Goal: Complete application form: Complete application form

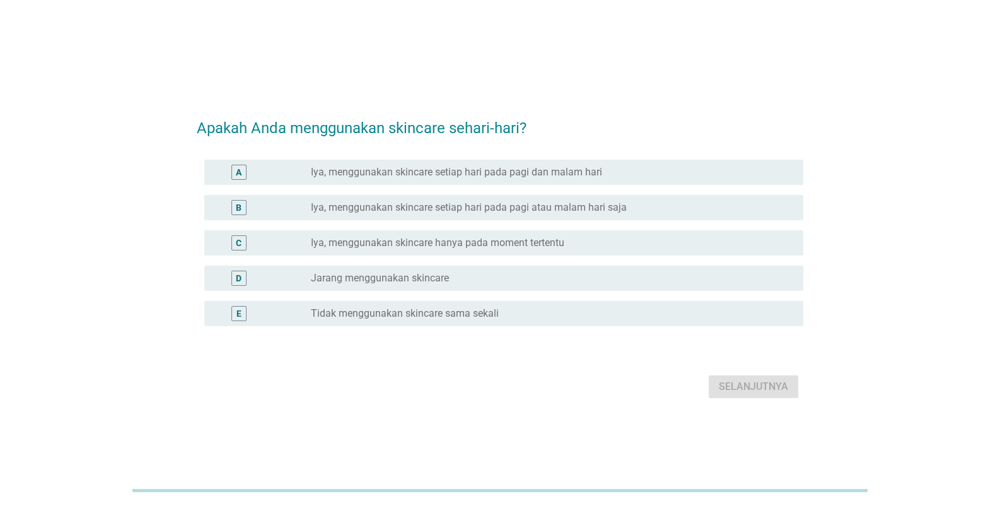
click at [412, 178] on label "Iya, menggunakan skincare setiap hari pada pagi dan malam hari" at bounding box center [456, 172] width 291 height 13
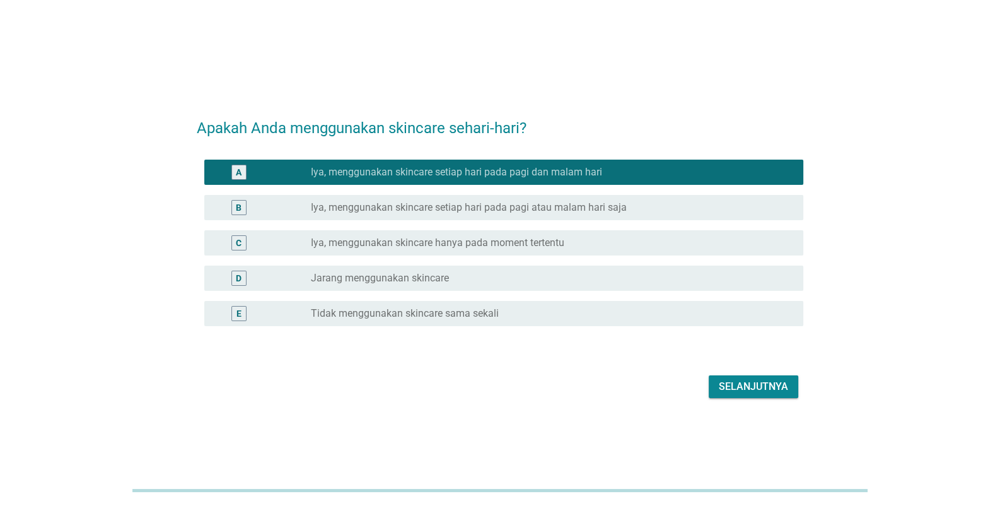
click at [776, 395] on button "Selanjutnya" at bounding box center [754, 386] width 90 height 23
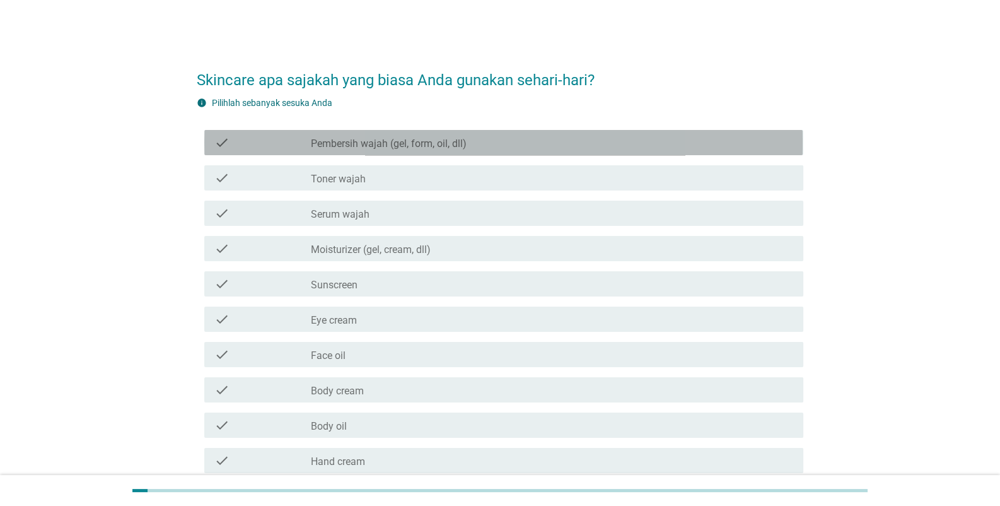
click at [349, 143] on label "Pembersih wajah (gel, form, oil, dll)" at bounding box center [389, 143] width 156 height 13
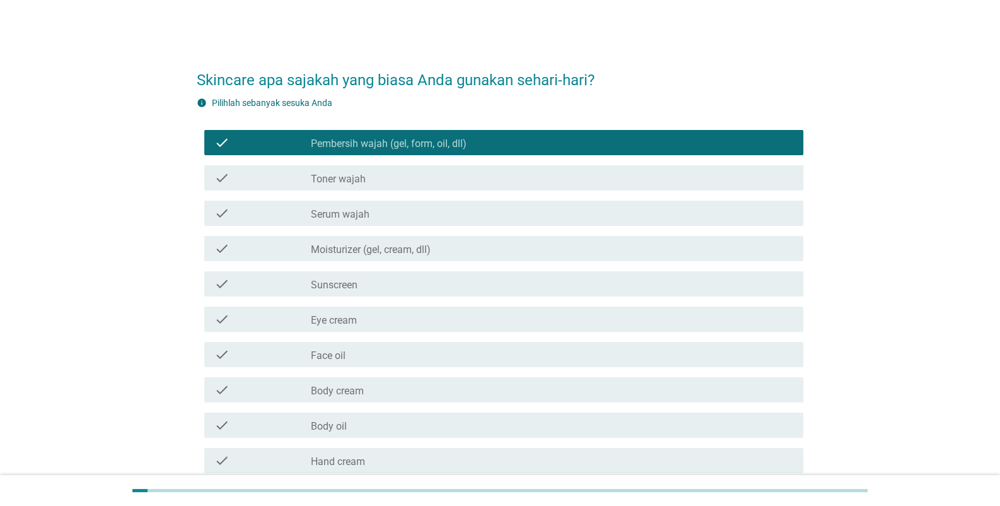
drag, startPoint x: 354, startPoint y: 175, endPoint x: 353, endPoint y: 199, distance: 24.0
click at [354, 176] on label "Toner wajah" at bounding box center [338, 179] width 55 height 13
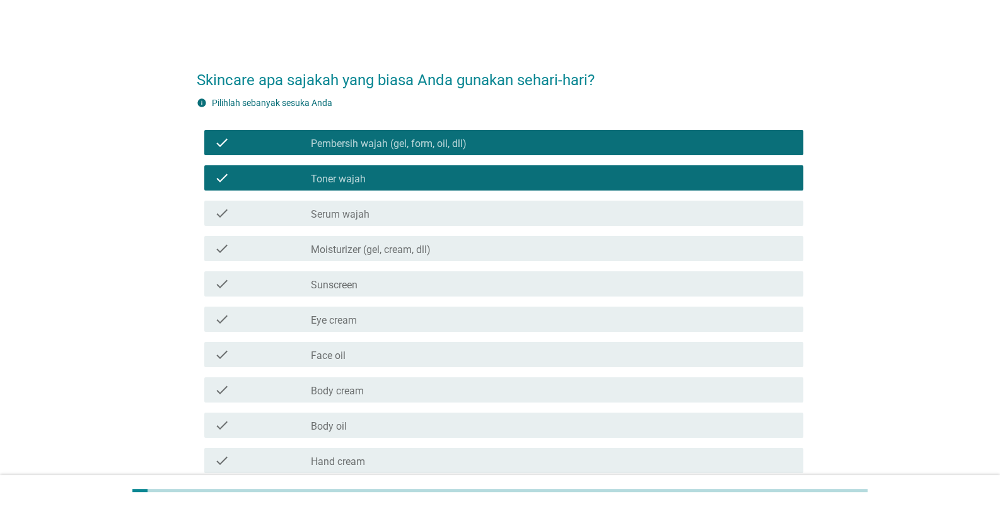
click at [356, 213] on label "Serum wajah" at bounding box center [340, 214] width 59 height 13
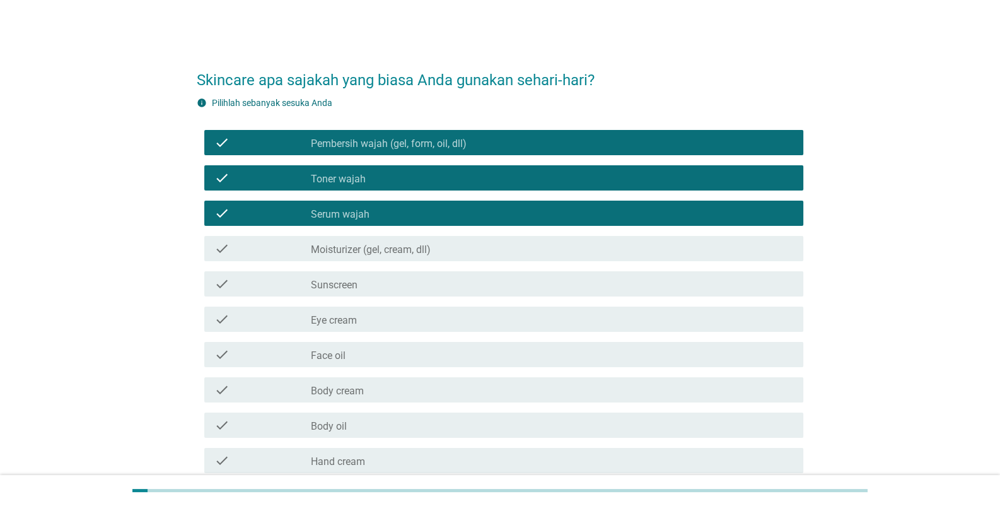
click at [357, 250] on label "Moisturizer (gel, cream, dll)" at bounding box center [371, 249] width 120 height 13
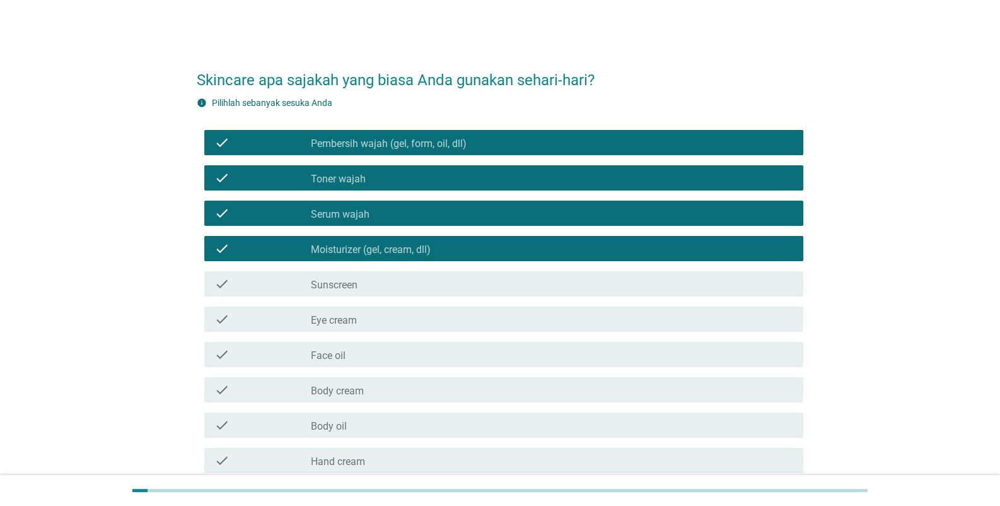
click at [349, 276] on div "check_box_outline_blank Sunscreen" at bounding box center [552, 283] width 482 height 15
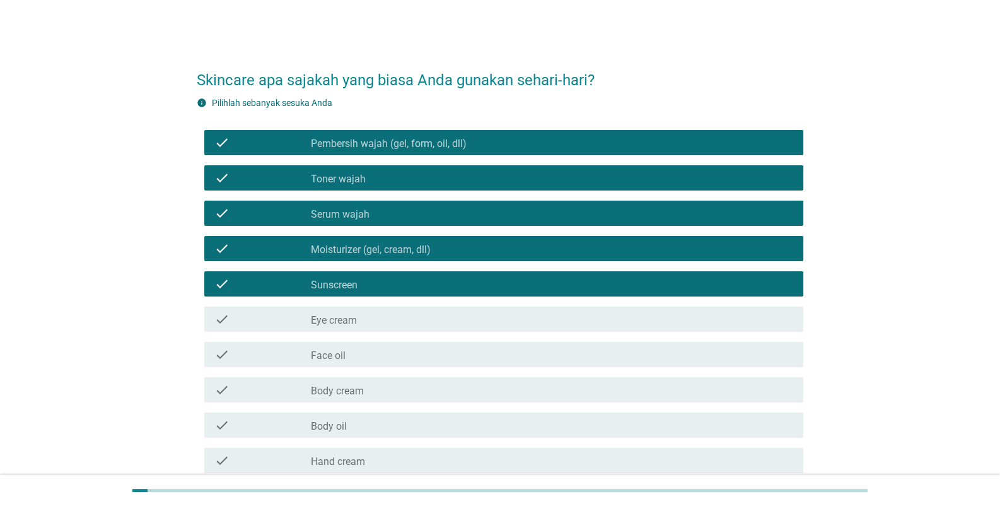
click at [349, 326] on label "Eye cream" at bounding box center [334, 320] width 46 height 13
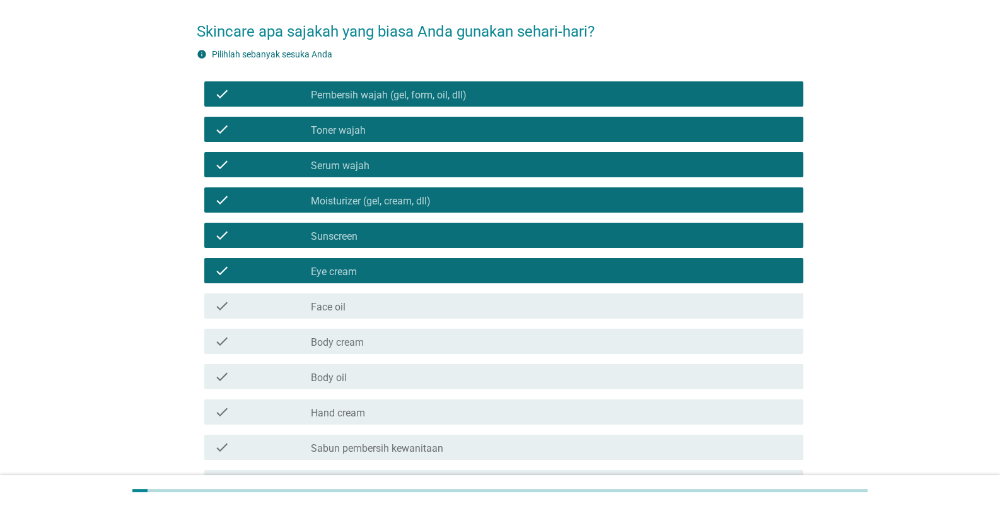
scroll to position [62, 0]
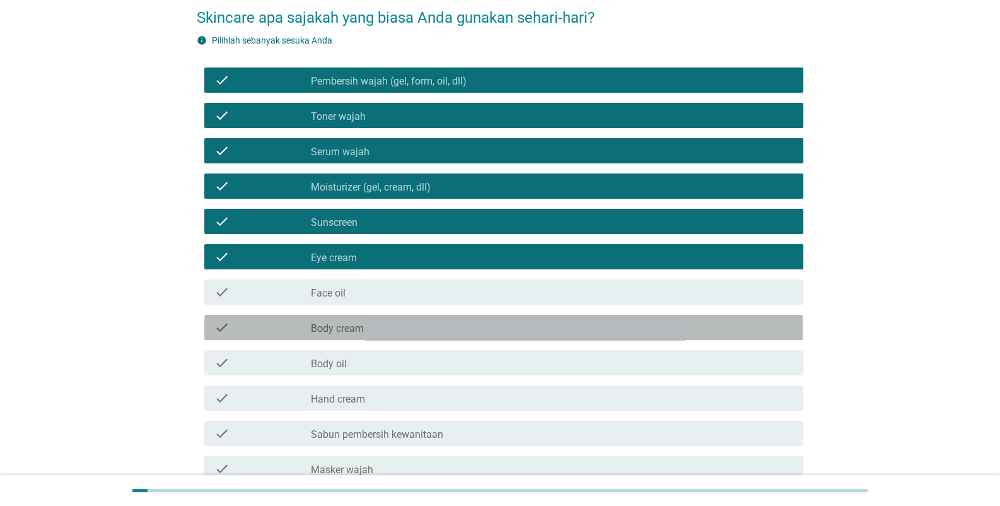
drag, startPoint x: 358, startPoint y: 332, endPoint x: 366, endPoint y: 387, distance: 55.0
click at [358, 334] on div "check check_box_outline_blank Body cream" at bounding box center [503, 327] width 599 height 25
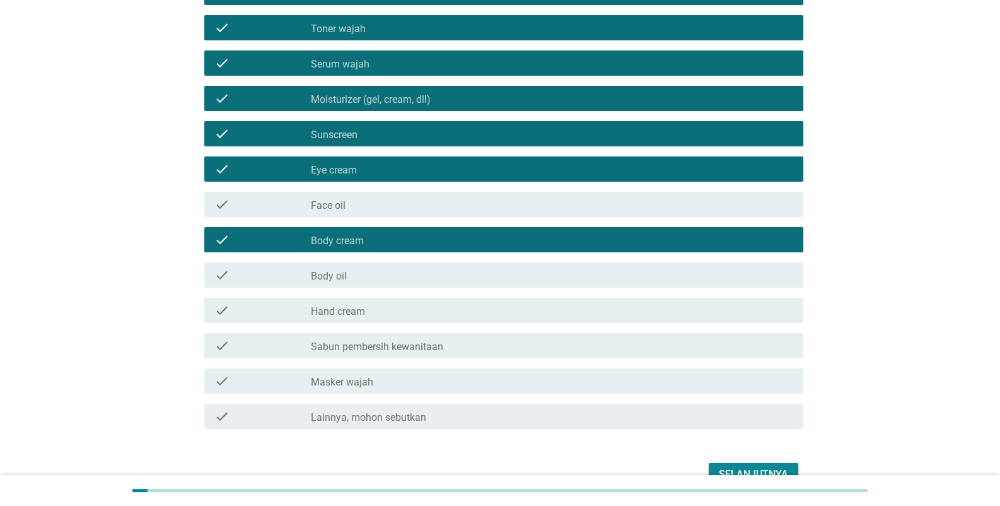
scroll to position [219, 0]
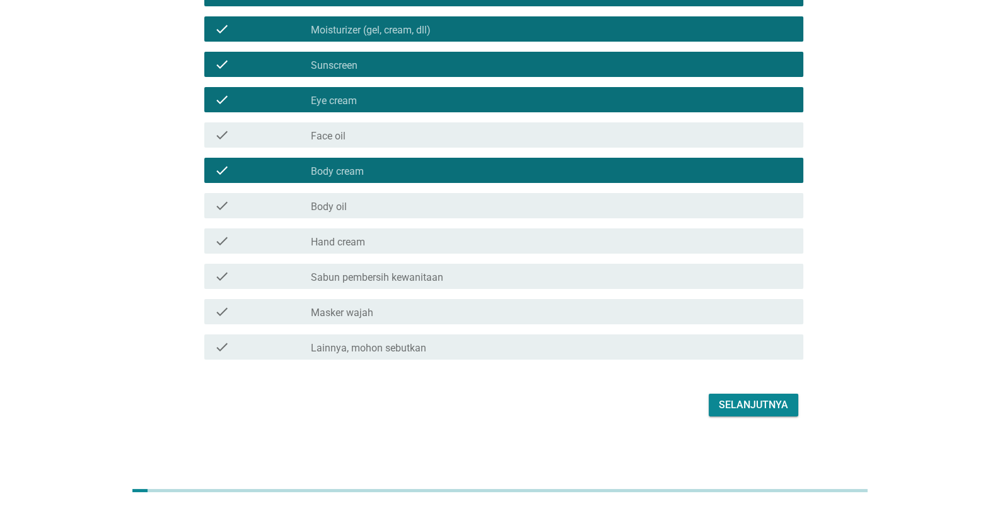
drag, startPoint x: 368, startPoint y: 317, endPoint x: 622, endPoint y: 389, distance: 263.7
click at [370, 317] on label "Masker wajah" at bounding box center [342, 313] width 62 height 13
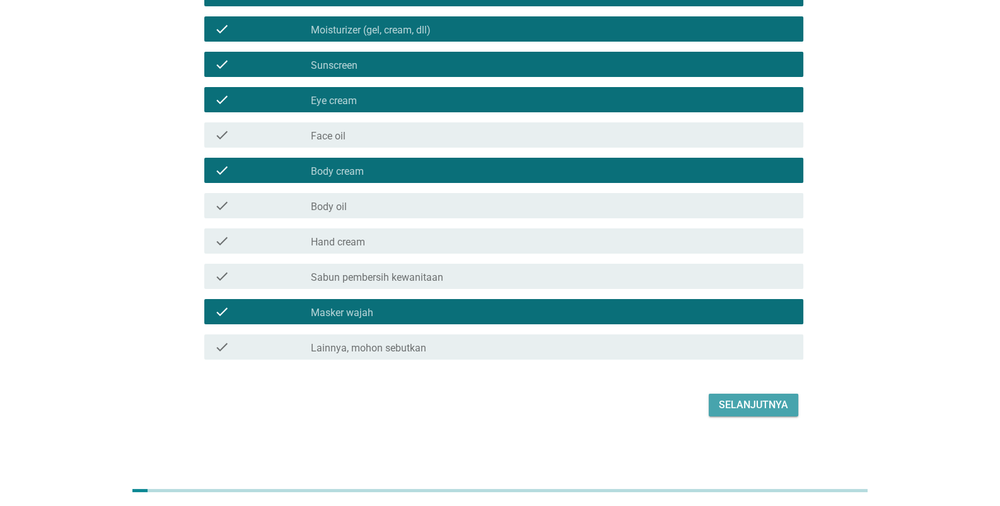
click at [735, 414] on button "Selanjutnya" at bounding box center [754, 405] width 90 height 23
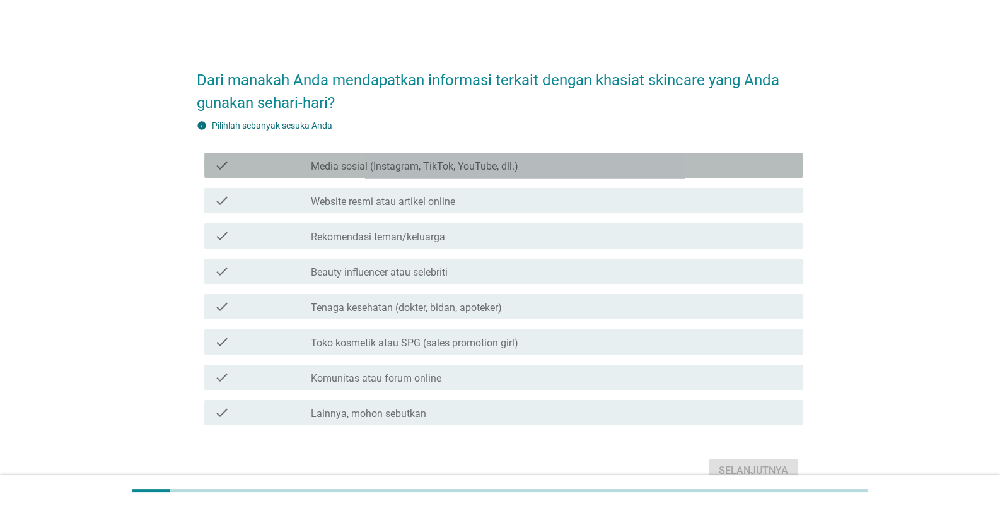
drag, startPoint x: 371, startPoint y: 161, endPoint x: 371, endPoint y: 183, distance: 21.5
click at [371, 162] on label "Media sosial (Instagram, TikTok, YouTube, dll.)" at bounding box center [414, 166] width 207 height 13
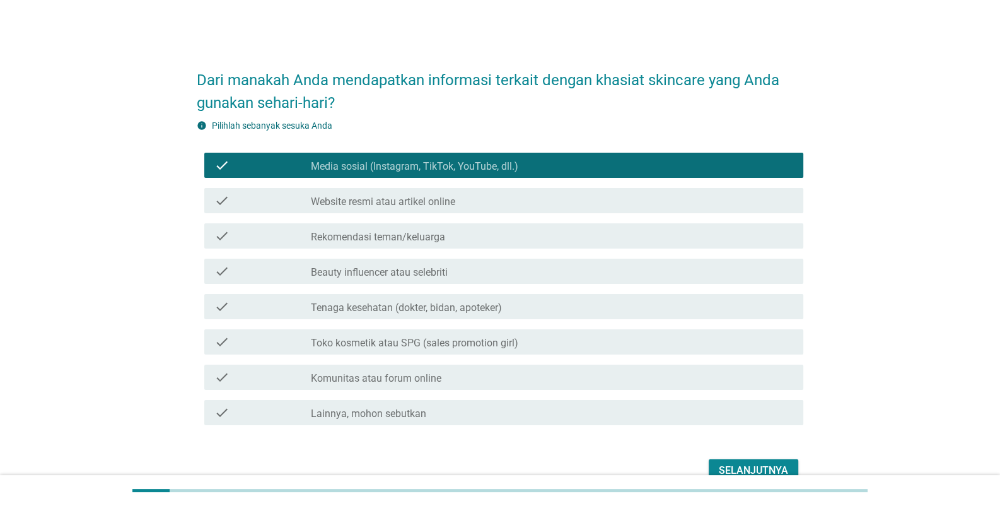
click at [416, 213] on div "check check_box_outline_blank Website resmi atau artikel online" at bounding box center [500, 200] width 606 height 35
click at [465, 209] on div "check check_box_outline_blank Website resmi atau artikel online" at bounding box center [503, 200] width 599 height 25
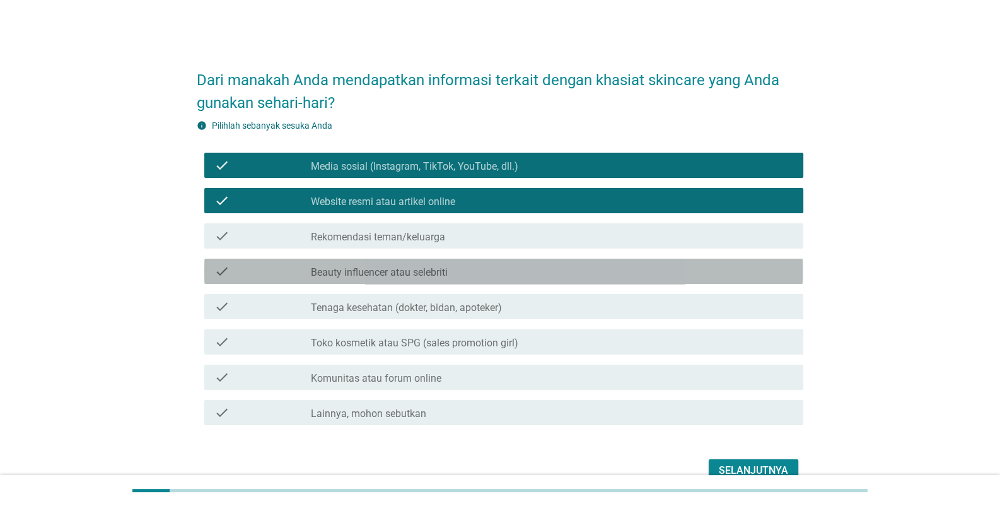
drag, startPoint x: 457, startPoint y: 268, endPoint x: 470, endPoint y: 263, distance: 14.2
click at [458, 269] on div "check_box_outline_blank Beauty influencer atau selebriti" at bounding box center [552, 271] width 482 height 15
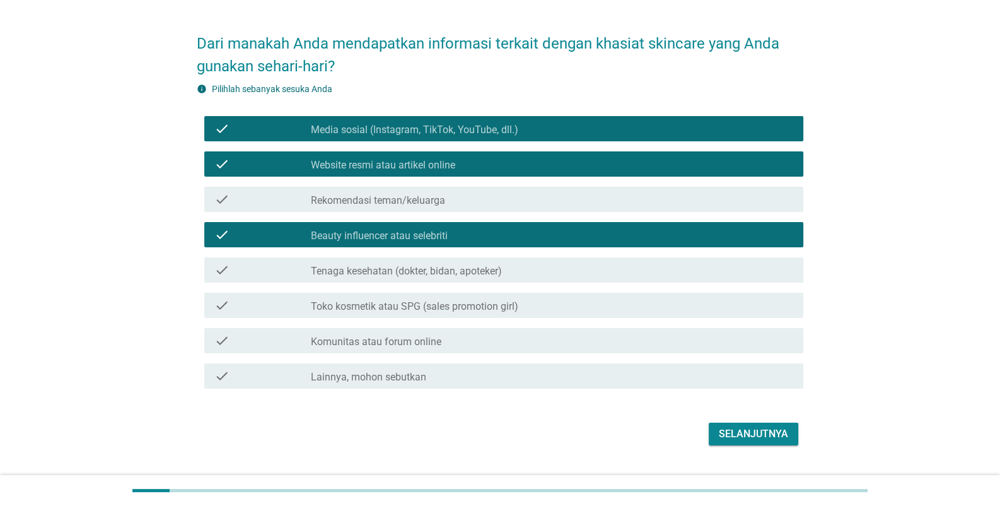
scroll to position [66, 0]
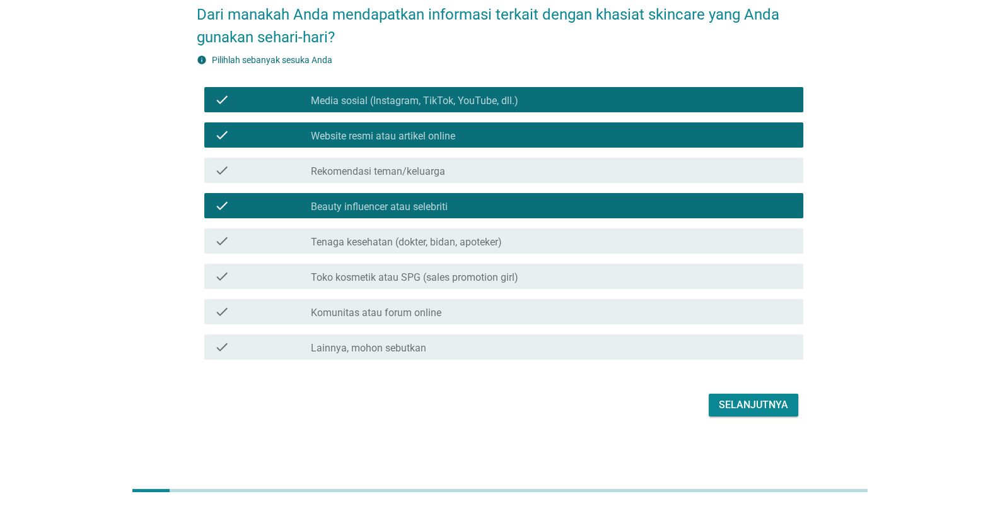
click at [423, 259] on div "check check_box_outline_blank Toko kosmetik atau SPG (sales promotion girl)" at bounding box center [500, 276] width 606 height 35
click at [429, 245] on label "Tenaga kesehatan (dokter, bidan, apoteker)" at bounding box center [406, 242] width 191 height 13
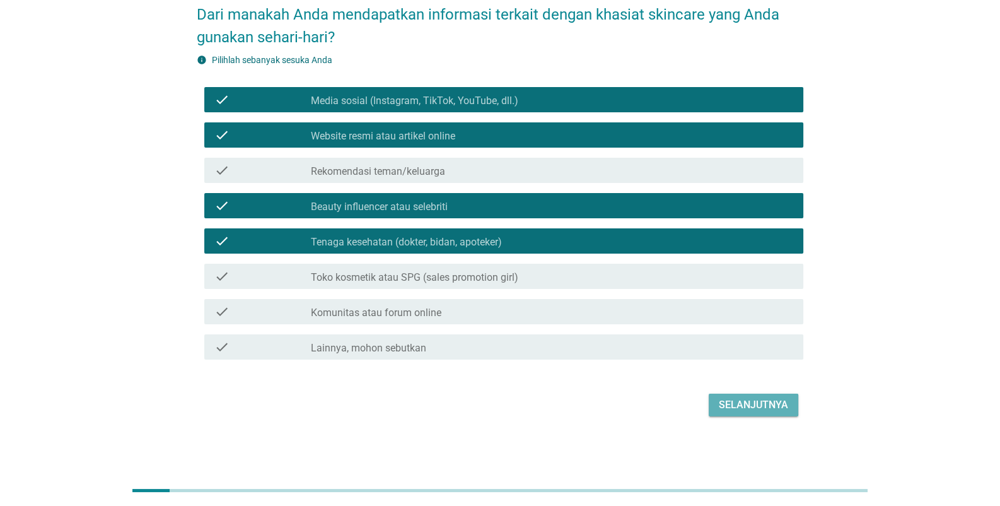
click at [774, 405] on div "Selanjutnya" at bounding box center [753, 404] width 69 height 15
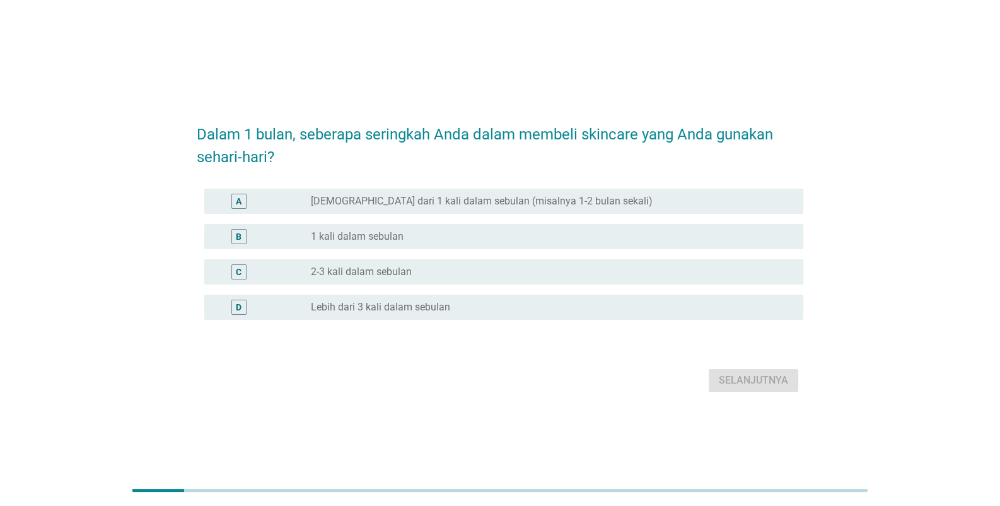
click at [406, 305] on label "Lebih dari 3 kali dalam sebulan" at bounding box center [380, 307] width 139 height 13
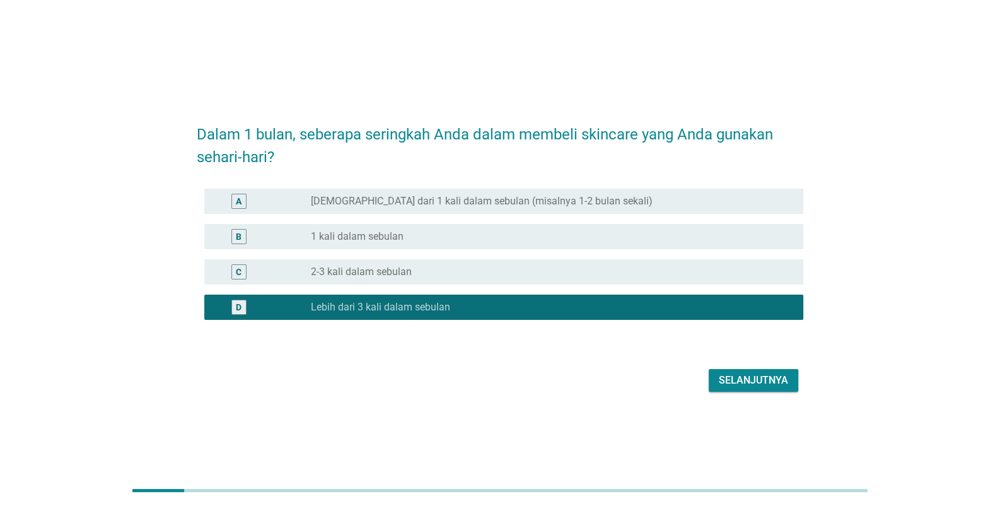
drag, startPoint x: 610, startPoint y: 197, endPoint x: 723, endPoint y: 304, distance: 156.2
click at [612, 196] on div "radio_button_unchecked Kurang dari 1 kali dalam sebulan (misalnya 1-2 bulan sek…" at bounding box center [547, 201] width 472 height 13
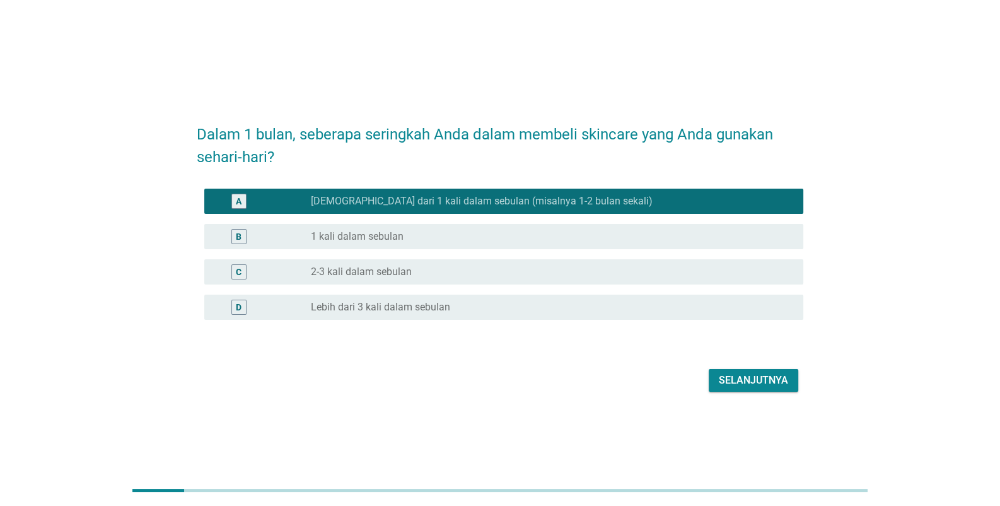
click at [779, 378] on div "Selanjutnya" at bounding box center [753, 380] width 69 height 15
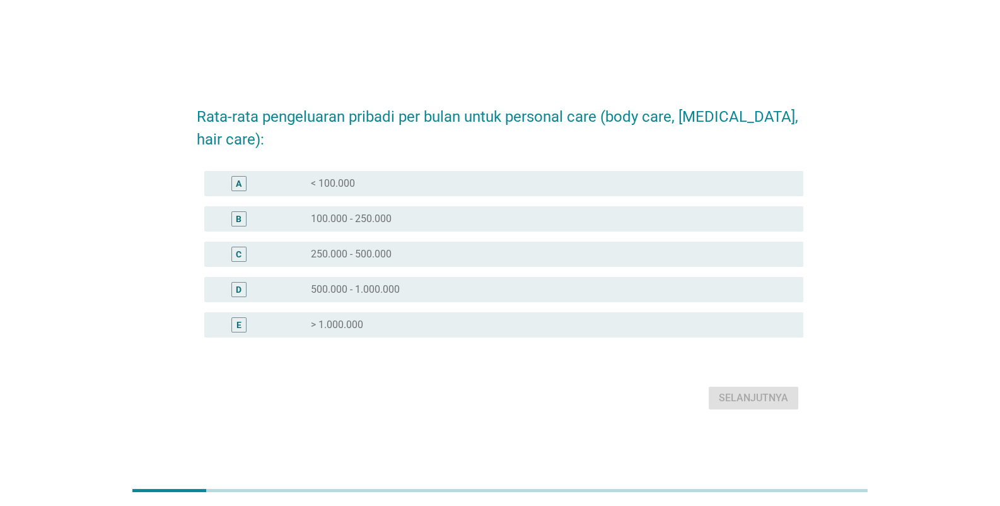
drag, startPoint x: 389, startPoint y: 187, endPoint x: 516, endPoint y: 235, distance: 135.3
click at [390, 183] on div "radio_button_unchecked < 100.000" at bounding box center [547, 183] width 472 height 13
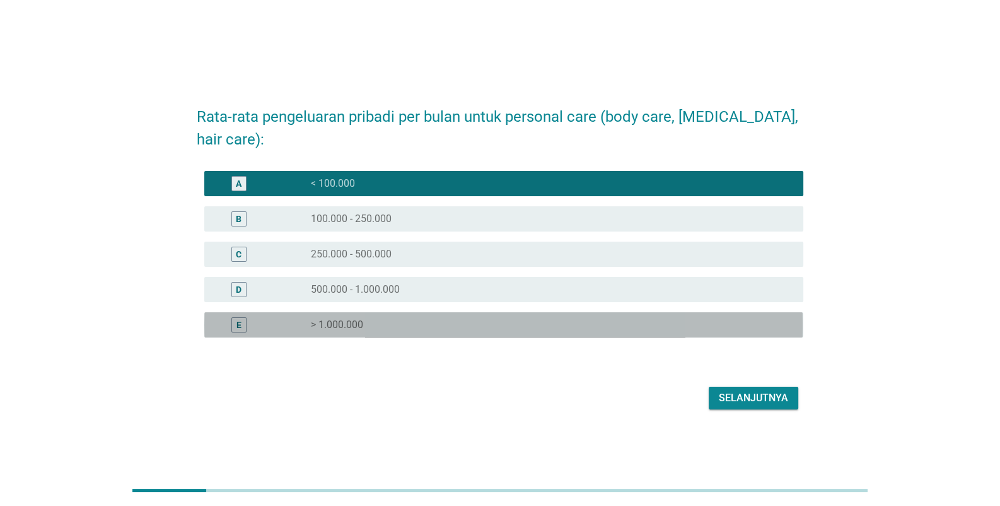
click at [534, 312] on div "E radio_button_unchecked > 1.000.000" at bounding box center [503, 324] width 599 height 25
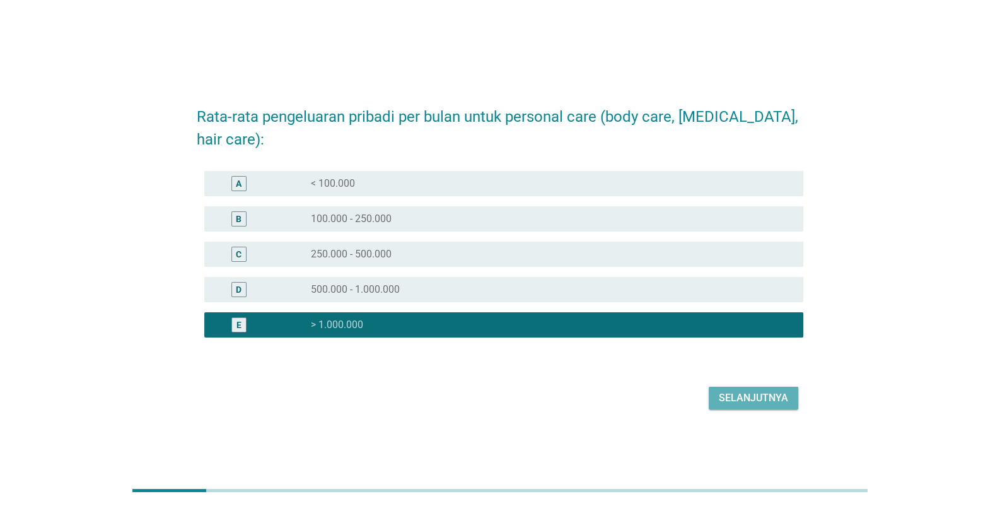
click at [793, 393] on button "Selanjutnya" at bounding box center [754, 398] width 90 height 23
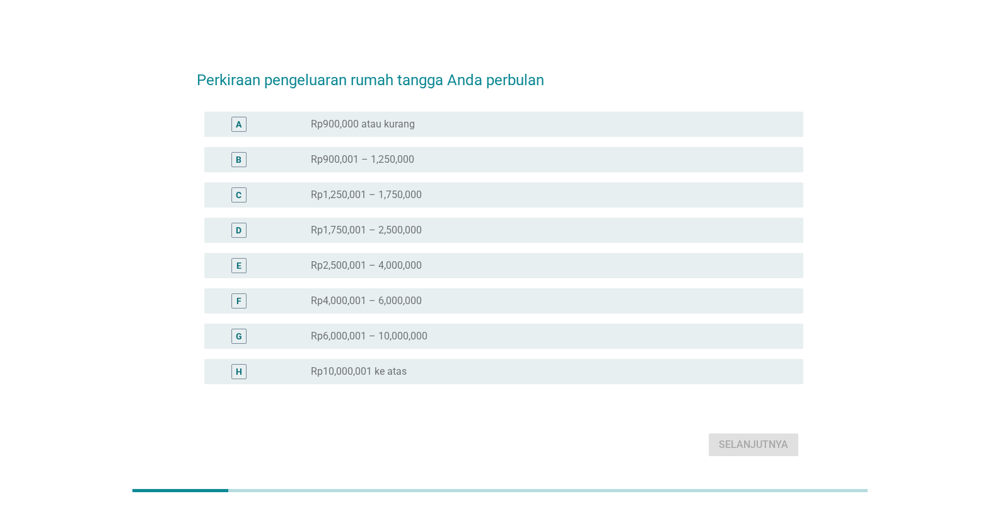
drag, startPoint x: 427, startPoint y: 235, endPoint x: 698, endPoint y: 387, distance: 310.3
click at [431, 234] on div "radio_button_unchecked Rp1,750,001 – 2,500,000" at bounding box center [547, 230] width 472 height 13
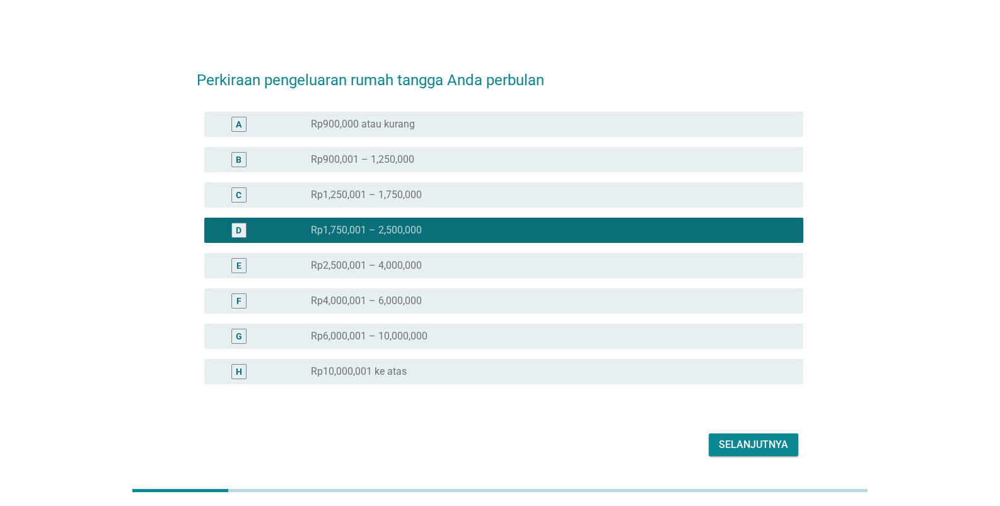
click at [771, 450] on div "Selanjutnya" at bounding box center [753, 444] width 69 height 15
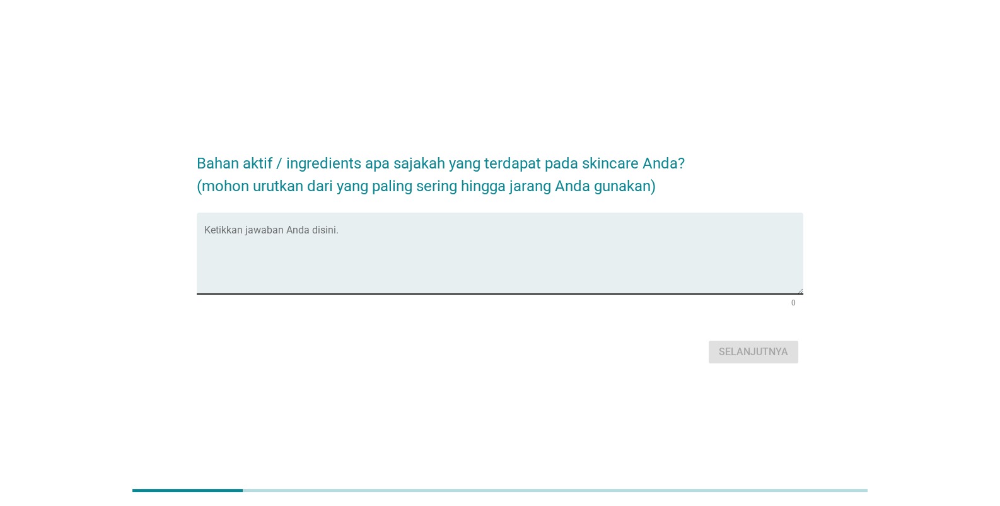
click at [276, 250] on textarea "Ketikkan jawaban Anda disini." at bounding box center [503, 261] width 599 height 66
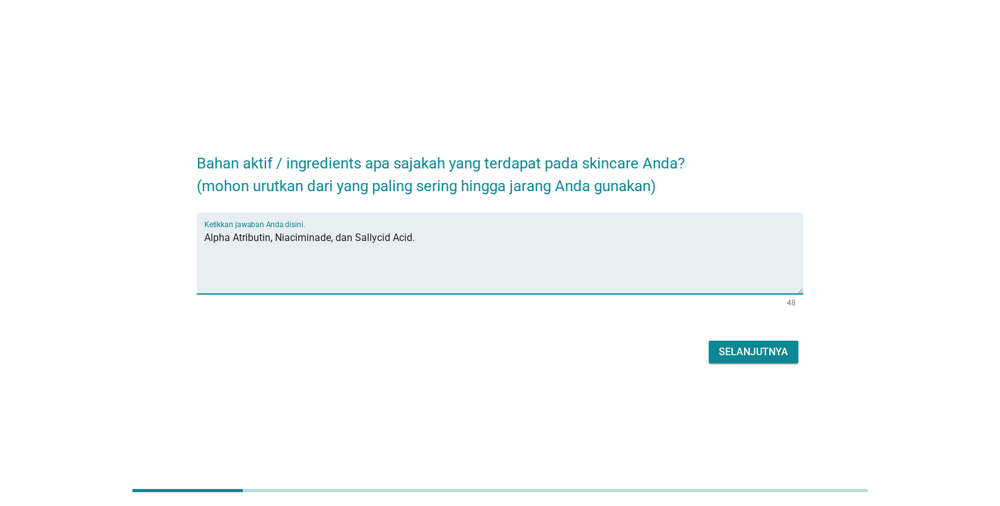
type textarea "Alpha Atributin, Niaciminade, dan Sallycid Acid."
click at [785, 355] on div "Selanjutnya" at bounding box center [753, 351] width 69 height 15
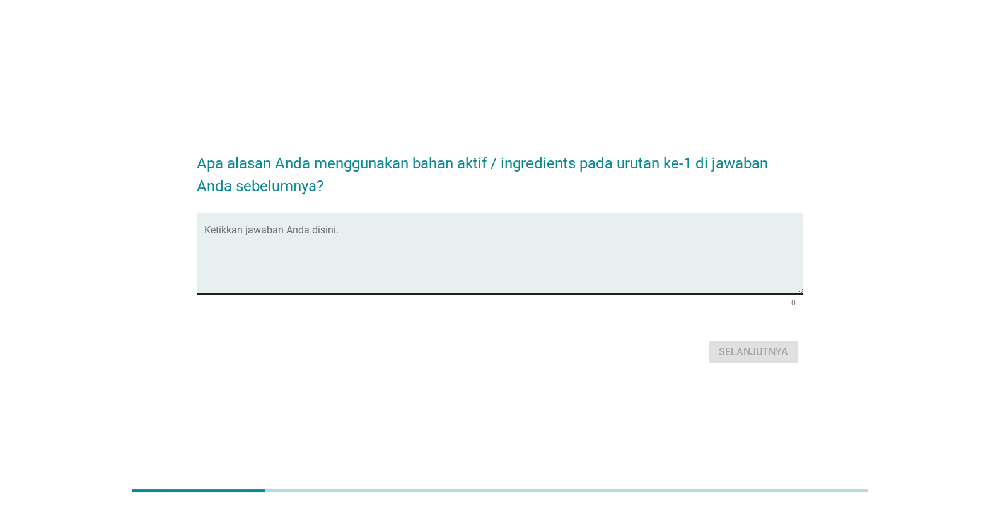
click at [473, 267] on textarea "Ketikkan jawaban Anda disini." at bounding box center [503, 261] width 599 height 66
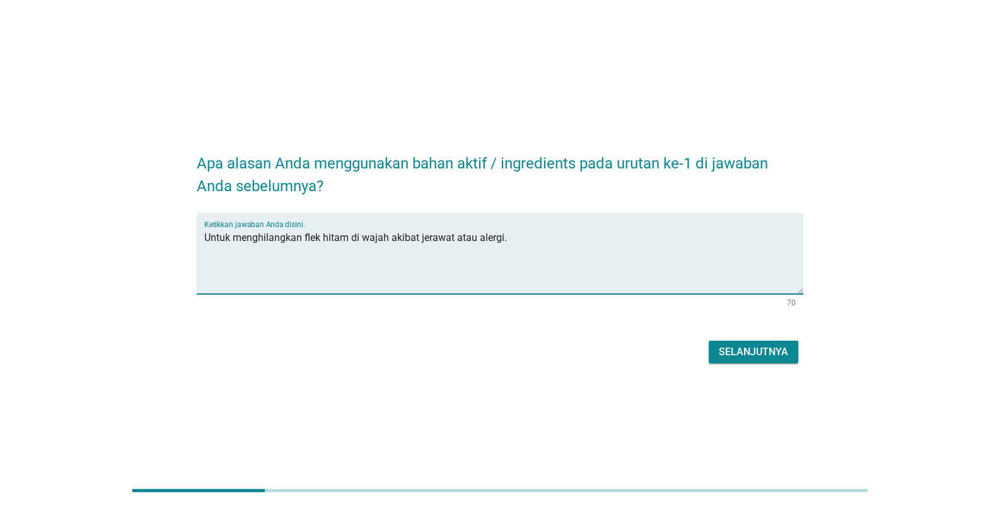
type textarea "Untuk menghilangkan flek hitam di wajah akibat jerawat atau alergi."
click at [773, 351] on div "Selanjutnya" at bounding box center [753, 351] width 69 height 15
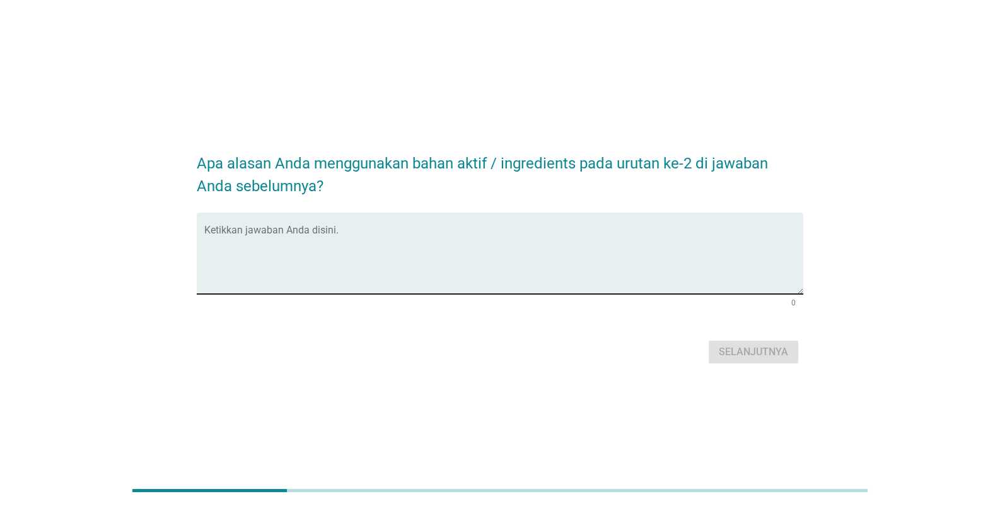
click at [508, 240] on textarea "Ketikkan jawaban Anda disini." at bounding box center [503, 261] width 599 height 66
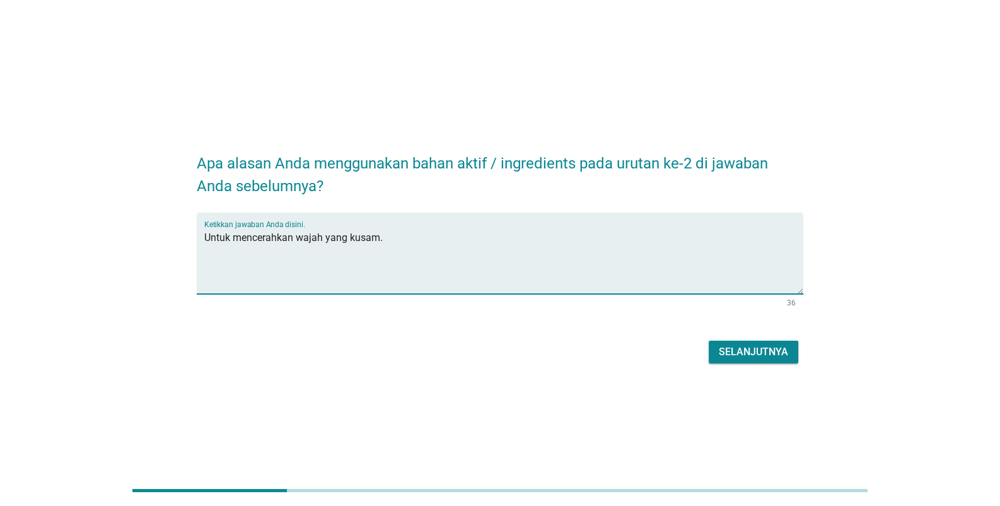
type textarea "Untuk mencerahkan wajah yang kusam."
click at [788, 351] on button "Selanjutnya" at bounding box center [754, 352] width 90 height 23
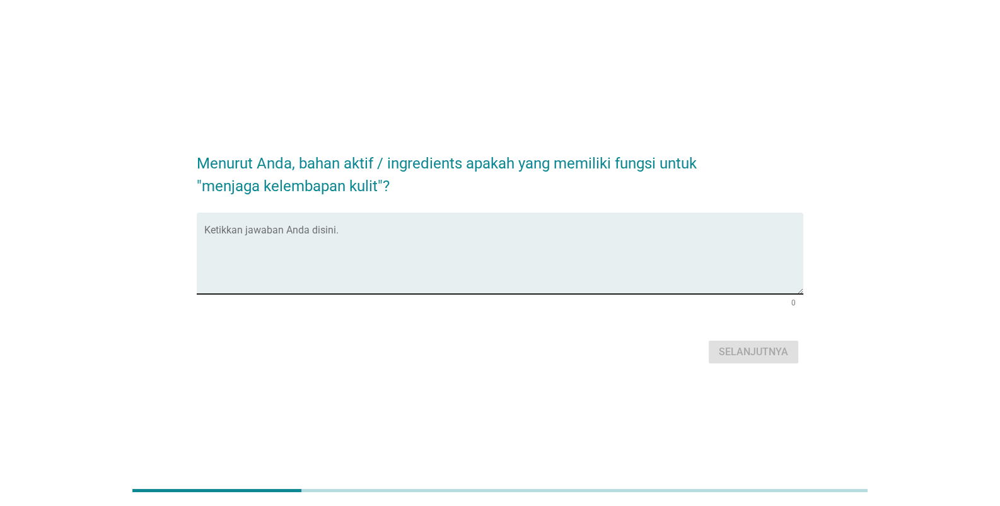
click at [380, 263] on textarea "Ketikkan jawaban Anda disini." at bounding box center [503, 261] width 599 height 66
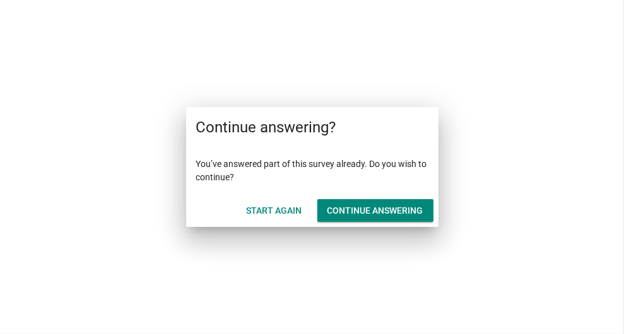
click at [345, 211] on div "Continue answering" at bounding box center [375, 210] width 96 height 13
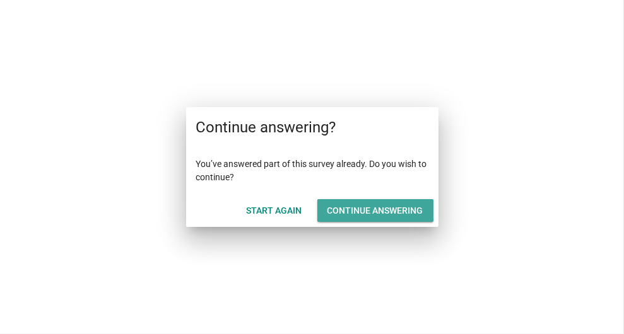
click at [361, 212] on div "Continue answering" at bounding box center [375, 210] width 96 height 13
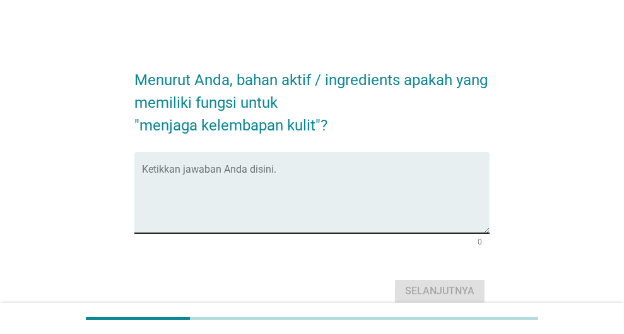
click at [373, 183] on textarea "Ketikkan jawaban Anda disini." at bounding box center [316, 200] width 348 height 66
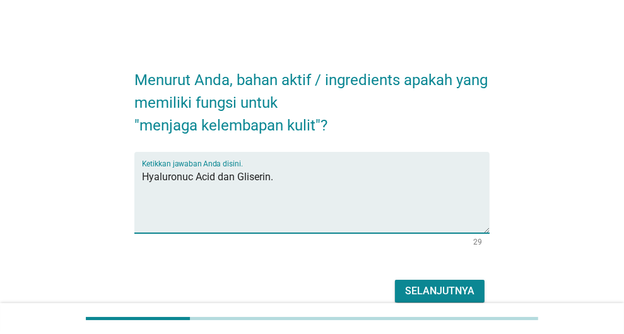
type textarea "Hyaluronuc Acid dan Gliserin."
click at [428, 298] on button "Selanjutnya" at bounding box center [440, 291] width 90 height 23
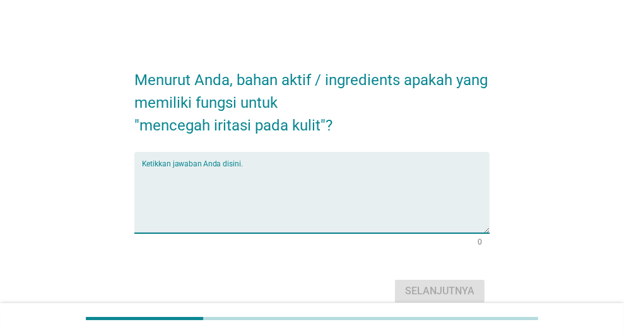
click at [357, 192] on textarea "Ketikkan jawaban Anda disini." at bounding box center [316, 200] width 348 height 66
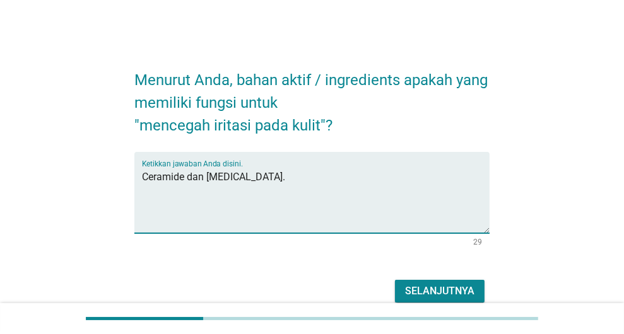
type textarea "Ceramide dan [MEDICAL_DATA]."
click at [459, 288] on div "Selanjutnya" at bounding box center [439, 291] width 69 height 15
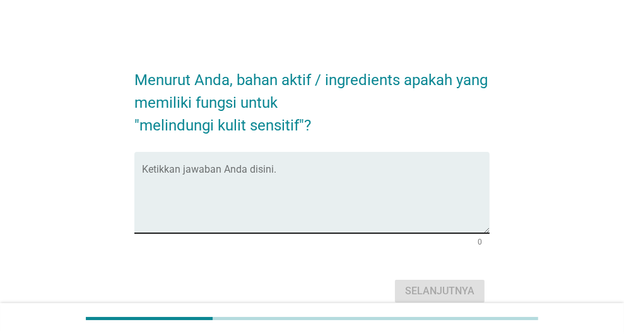
click at [335, 200] on textarea "Ketikkan jawaban Anda disini." at bounding box center [316, 200] width 348 height 66
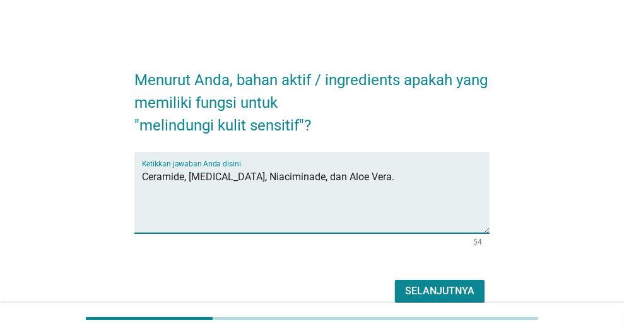
click at [308, 180] on textarea "Ceramide, [MEDICAL_DATA], Niaciminade, dan Aloe Vera." at bounding box center [316, 200] width 348 height 66
type textarea "Ceramide, [MEDICAL_DATA], [MEDICAL_DATA], dan Aloe Vera."
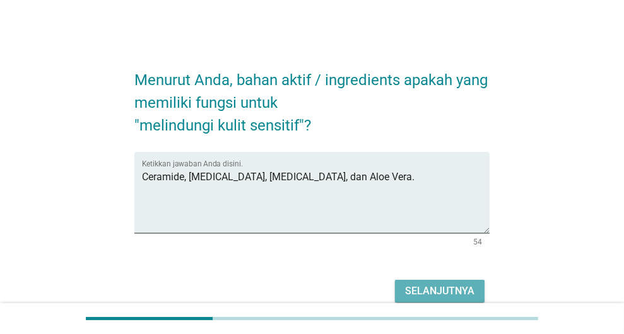
drag, startPoint x: 459, startPoint y: 288, endPoint x: 440, endPoint y: 272, distance: 24.6
click at [450, 280] on button "Selanjutnya" at bounding box center [440, 291] width 90 height 23
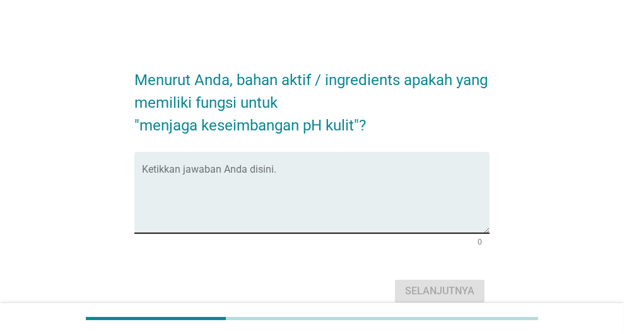
click at [236, 163] on div "Ketikkan jawaban Anda disini." at bounding box center [316, 192] width 348 height 81
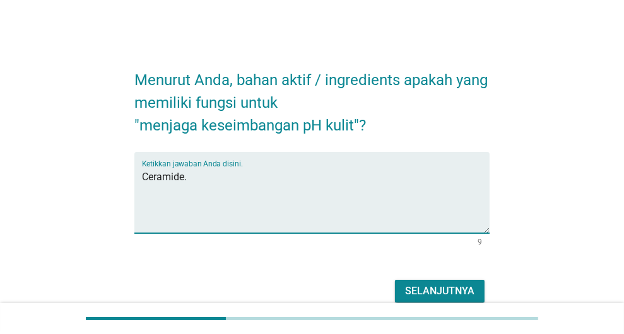
type textarea "Ceramide."
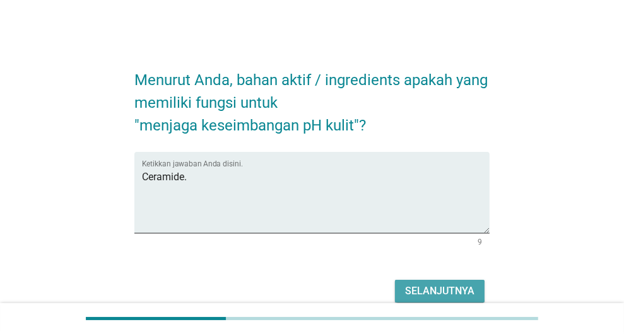
click at [457, 293] on div "Selanjutnya" at bounding box center [439, 291] width 69 height 15
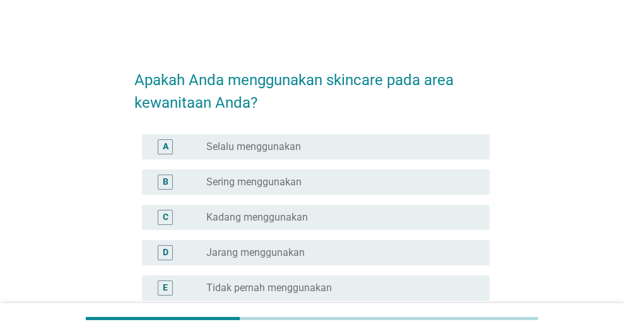
click at [278, 293] on label "Tidak pernah menggunakan" at bounding box center [269, 288] width 126 height 13
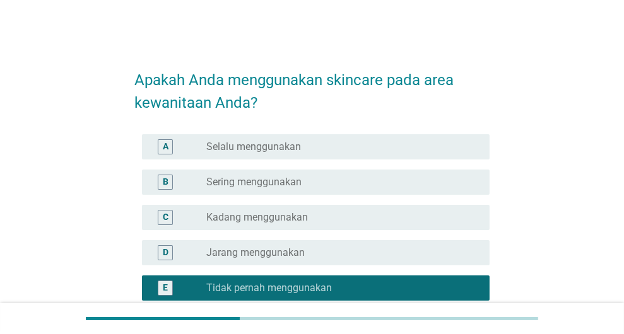
scroll to position [129, 0]
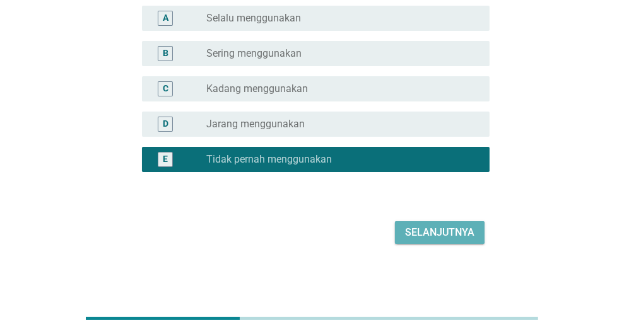
click at [464, 233] on div "Selanjutnya" at bounding box center [439, 232] width 69 height 15
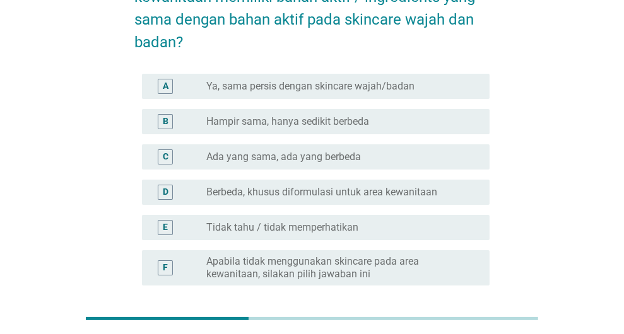
scroll to position [0, 0]
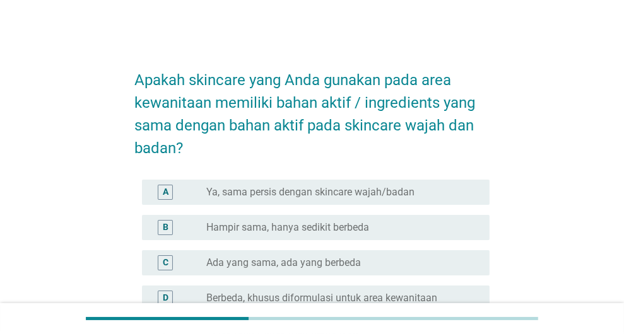
click at [337, 227] on label "Hampir sama, hanya sedikit berbeda" at bounding box center [287, 227] width 163 height 13
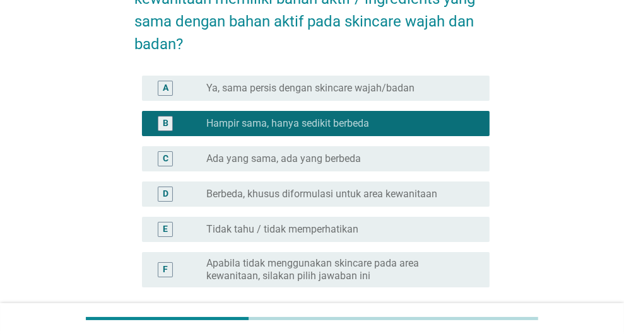
scroll to position [219, 0]
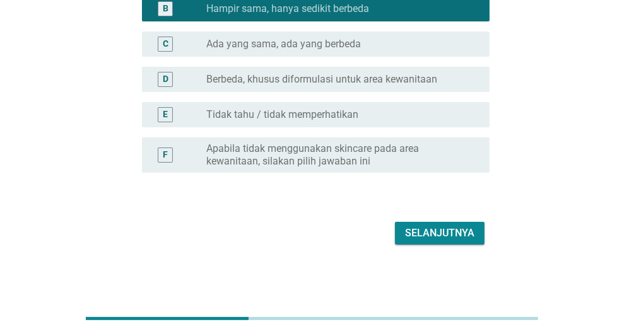
click at [473, 231] on div "Selanjutnya" at bounding box center [439, 233] width 69 height 15
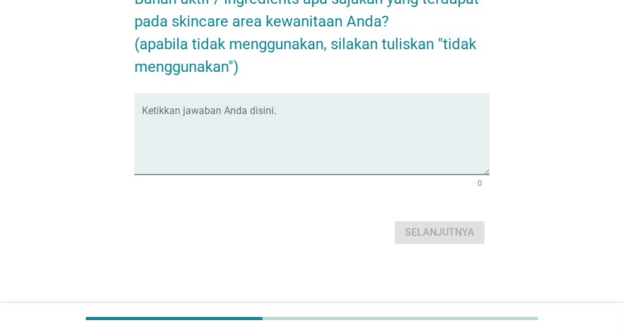
scroll to position [0, 0]
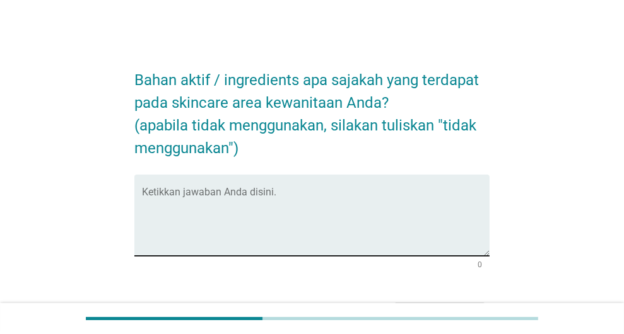
click at [310, 191] on textarea "Ketikkan jawaban Anda disini." at bounding box center [316, 223] width 348 height 66
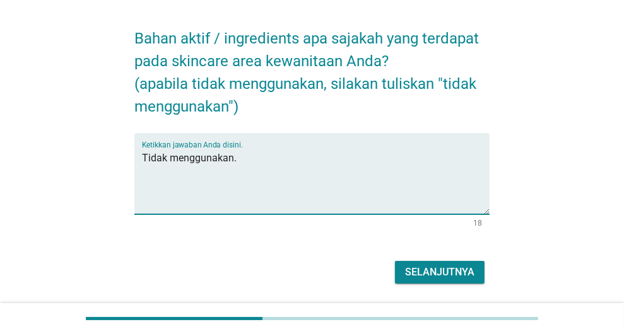
scroll to position [81, 0]
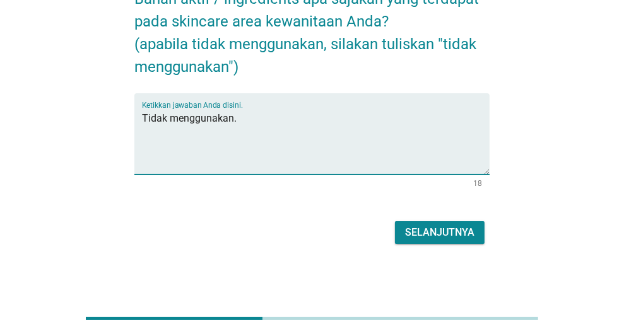
type textarea "Tidak menggunakan."
click at [435, 231] on div "Selanjutnya" at bounding box center [439, 232] width 69 height 15
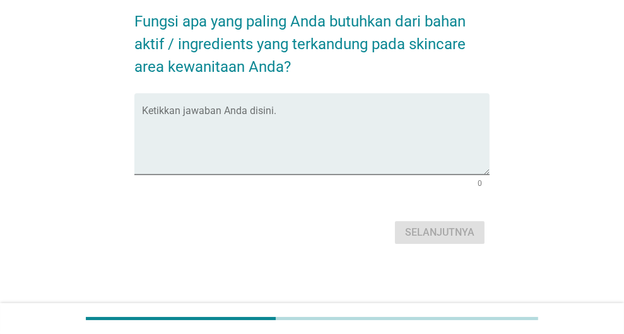
scroll to position [0, 0]
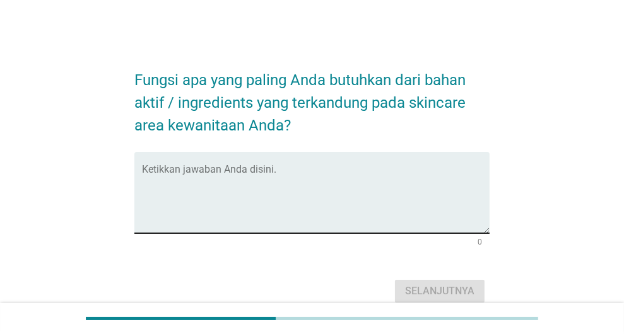
click at [344, 210] on textarea "Ketikkan jawaban Anda disini." at bounding box center [316, 200] width 348 height 66
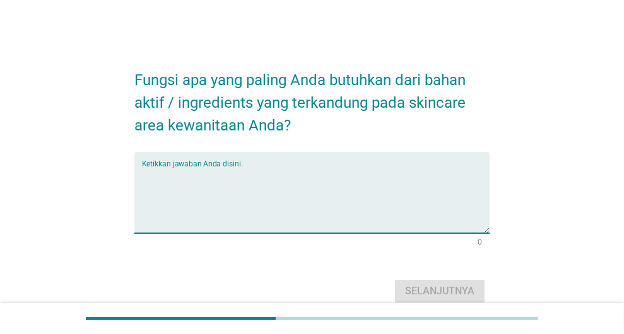
click at [343, 209] on textarea "Ketikkan jawaban Anda disini." at bounding box center [316, 200] width 348 height 66
click at [263, 186] on textarea "Ketikkan jawaban Anda disini." at bounding box center [316, 200] width 348 height 66
click at [221, 183] on textarea "Ketikkan jawaban Anda disini." at bounding box center [316, 200] width 348 height 66
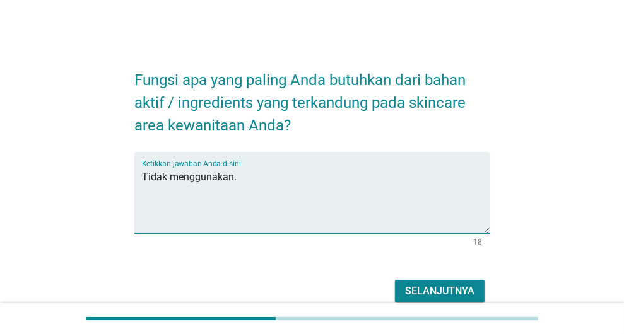
type textarea "Tidak menggunakan."
click at [451, 293] on div "Selanjutnya" at bounding box center [439, 291] width 69 height 15
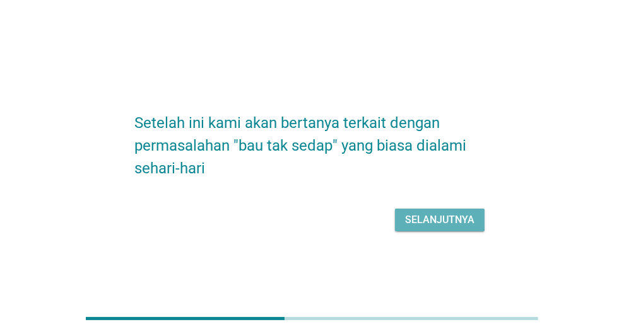
click at [446, 218] on div "Selanjutnya" at bounding box center [439, 220] width 69 height 15
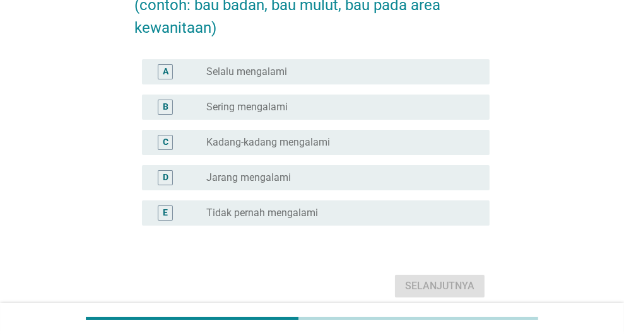
scroll to position [126, 0]
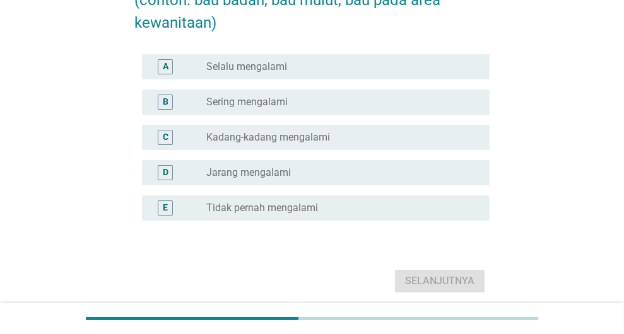
drag, startPoint x: 369, startPoint y: 141, endPoint x: 468, endPoint y: 252, distance: 148.7
click at [366, 139] on div "radio_button_unchecked Kadang-kadang mengalami" at bounding box center [337, 137] width 263 height 13
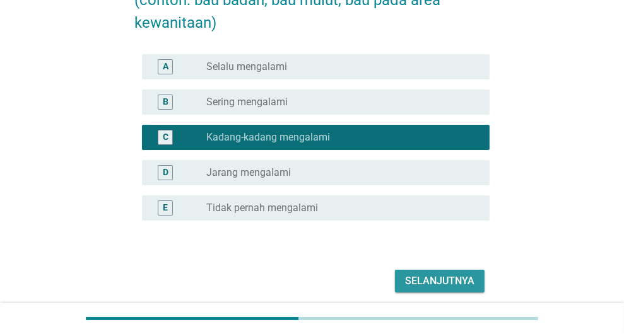
click at [456, 283] on div "Selanjutnya" at bounding box center [439, 281] width 69 height 15
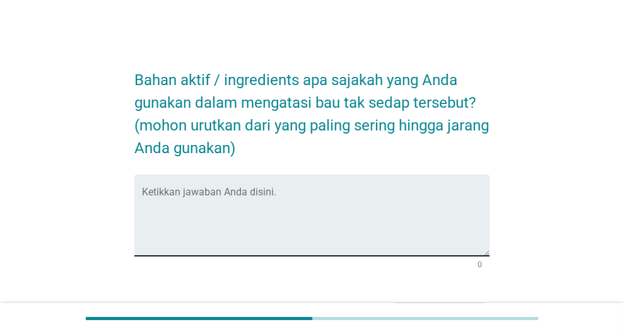
drag, startPoint x: 330, startPoint y: 226, endPoint x: 326, endPoint y: 221, distance: 6.7
click at [327, 223] on textarea "Ketikkan jawaban Anda disini." at bounding box center [316, 223] width 348 height 66
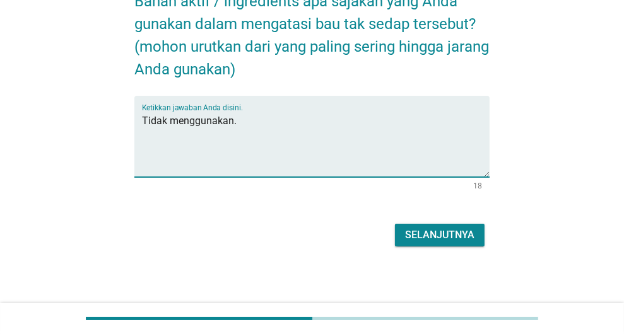
scroll to position [81, 0]
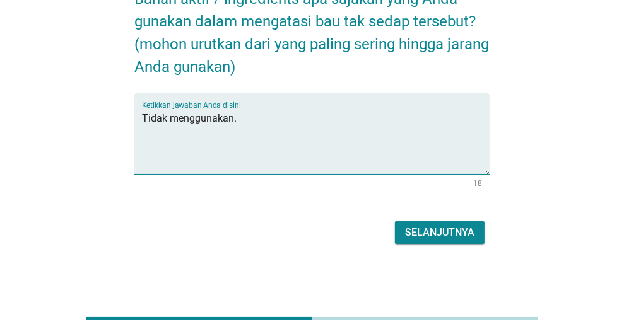
type textarea "Tidak menggunakan."
click at [467, 240] on button "Selanjutnya" at bounding box center [440, 232] width 90 height 23
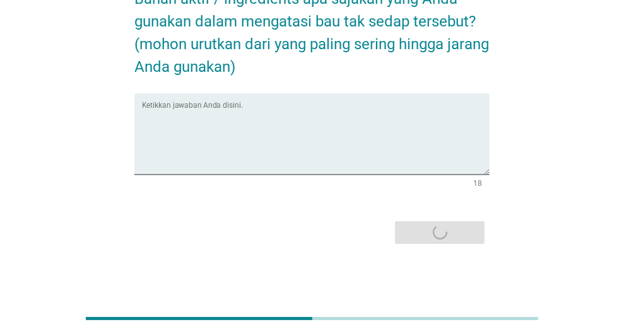
scroll to position [0, 0]
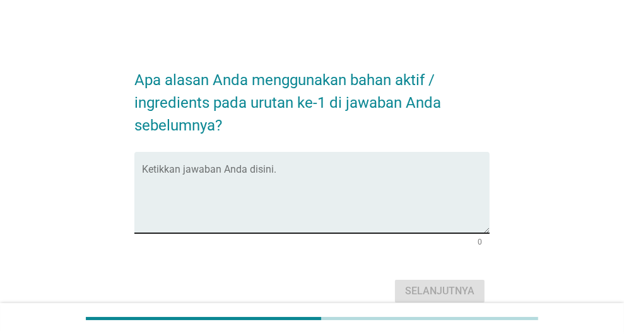
click at [326, 194] on textarea "Ketikkan jawaban Anda disini." at bounding box center [316, 200] width 348 height 66
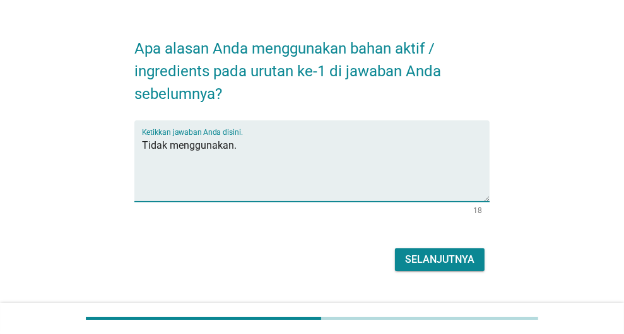
scroll to position [58, 0]
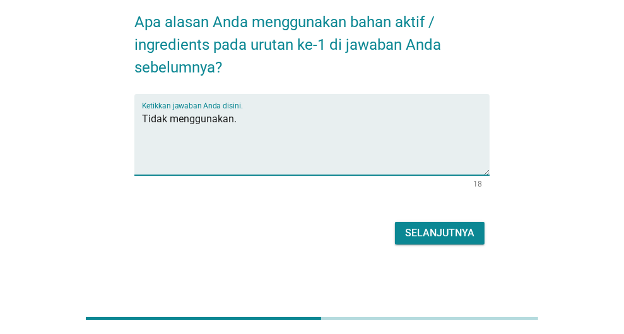
type textarea "Tidak menggunakan."
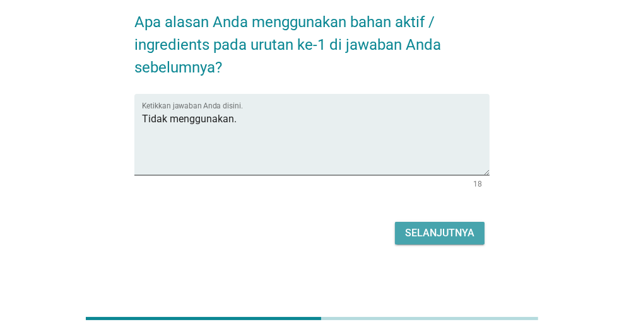
click at [441, 227] on div "Selanjutnya" at bounding box center [439, 233] width 69 height 15
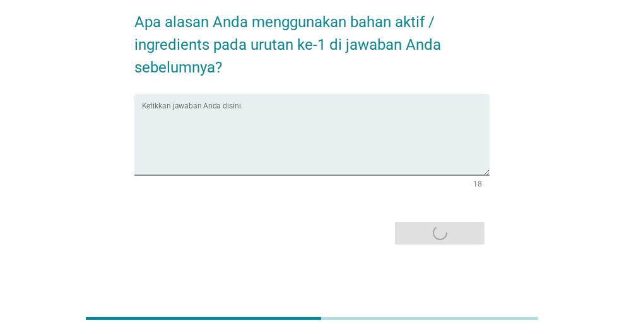
scroll to position [0, 0]
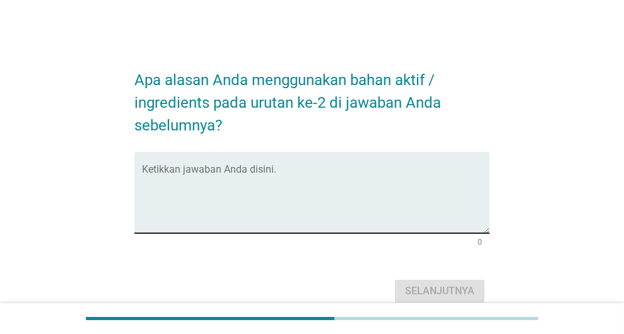
click at [294, 207] on textarea "Ketikkan jawaban Anda disini." at bounding box center [316, 200] width 348 height 66
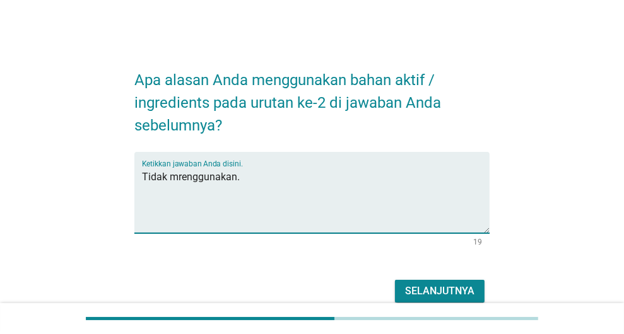
click at [182, 177] on textarea "Tidak mrenggunakan." at bounding box center [316, 200] width 348 height 66
type textarea "Tidak menggunakan."
click at [434, 290] on div "Selanjutnya" at bounding box center [439, 291] width 69 height 15
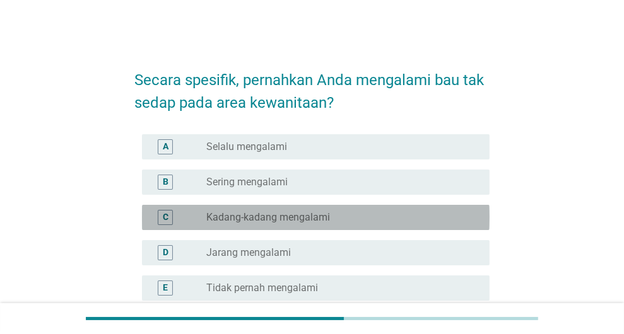
click at [333, 210] on div "radio_button_unchecked Kadang-kadang mengalami" at bounding box center [342, 217] width 273 height 15
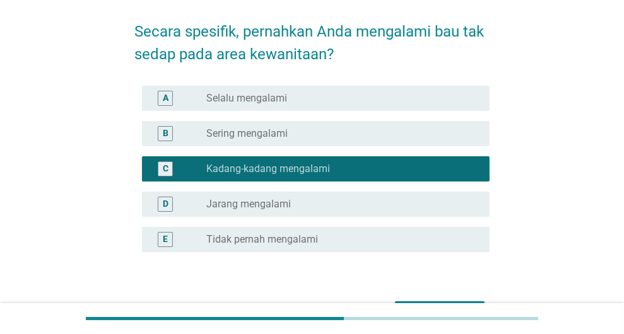
scroll to position [129, 0]
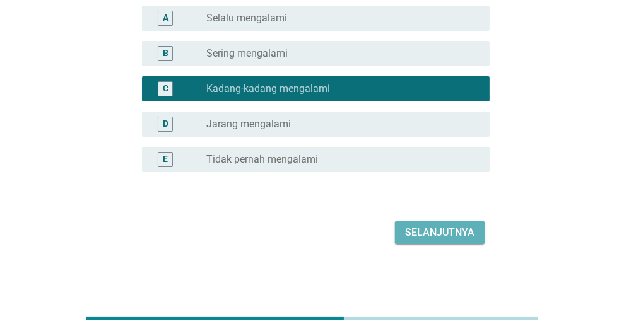
click at [459, 231] on div "Selanjutnya" at bounding box center [439, 232] width 69 height 15
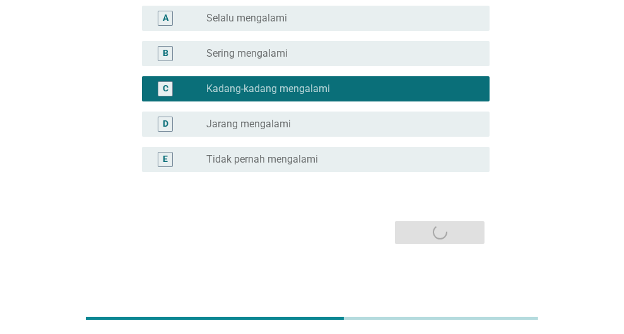
scroll to position [0, 0]
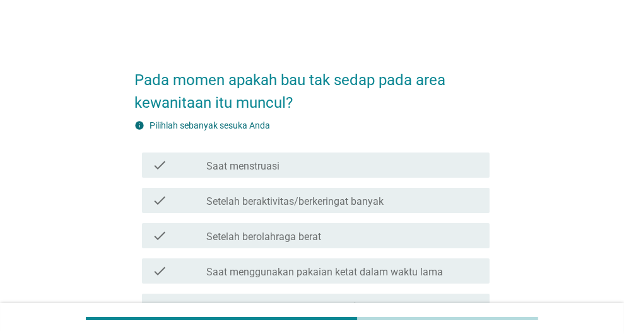
click at [358, 163] on div "check_box_outline_blank Saat menstruasi" at bounding box center [342, 165] width 273 height 15
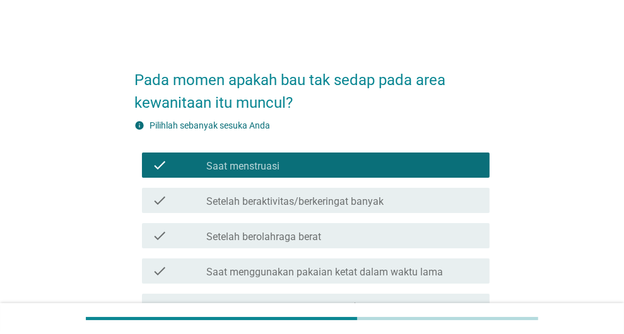
click at [353, 199] on label "Setelah beraktivitas/berkeringat banyak" at bounding box center [294, 202] width 177 height 13
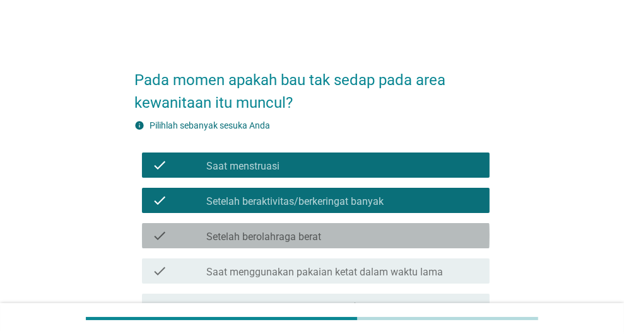
click at [347, 234] on div "check_box_outline_blank Setelah berolahraga berat" at bounding box center [342, 235] width 273 height 15
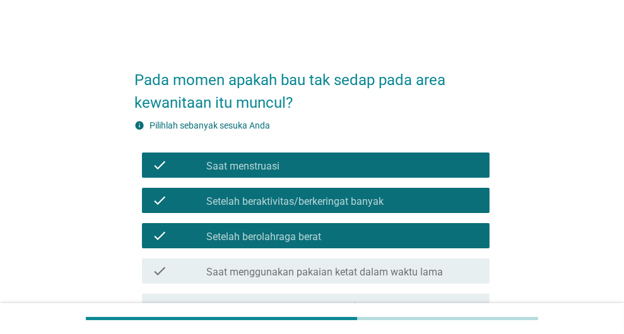
scroll to position [62, 0]
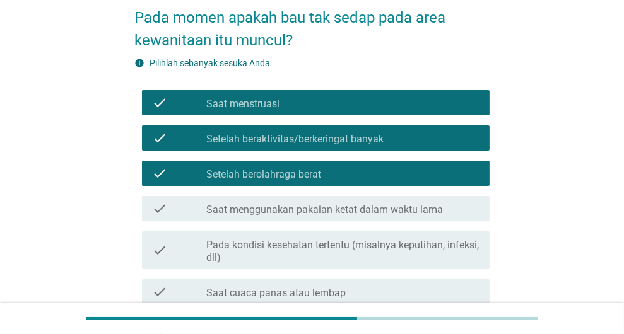
click at [392, 204] on label "Saat menggunakan pakaian ketat dalam waktu lama" at bounding box center [324, 210] width 237 height 13
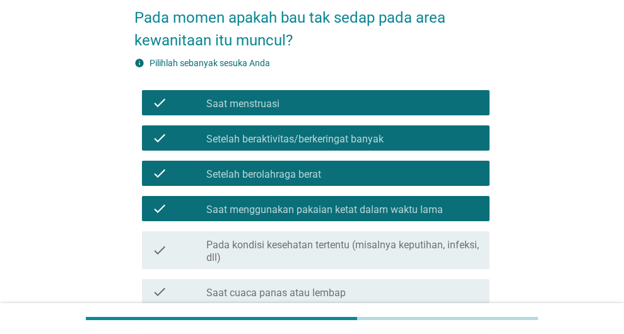
click at [390, 247] on label "Pada kondisi kesehatan tertentu (misalnya keputihan, infeksi, dll)" at bounding box center [342, 251] width 273 height 25
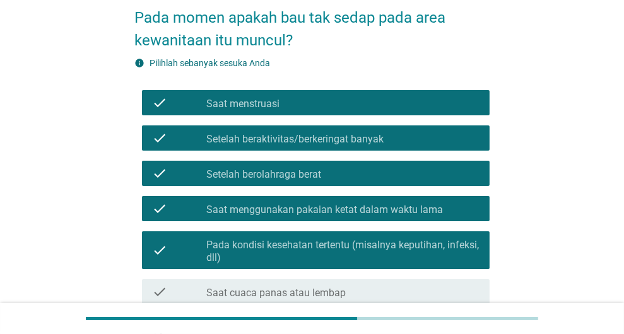
scroll to position [126, 0]
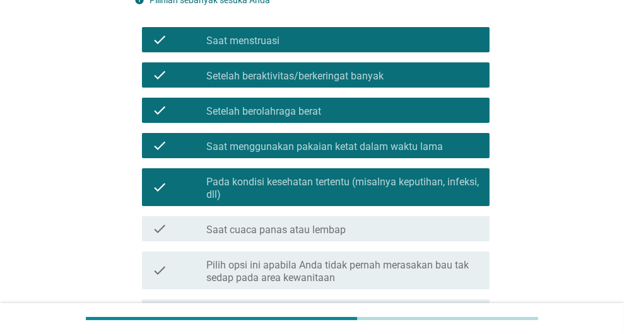
click at [385, 242] on div "check check_box_outline_blank Saat cuaca panas atau lembap" at bounding box center [311, 228] width 355 height 35
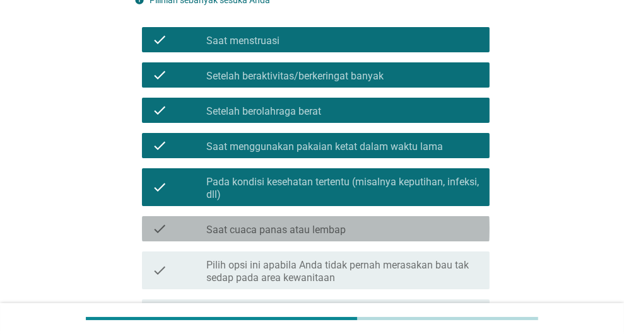
click at [373, 223] on div "check_box_outline_blank Saat cuaca panas atau lembap" at bounding box center [342, 228] width 273 height 15
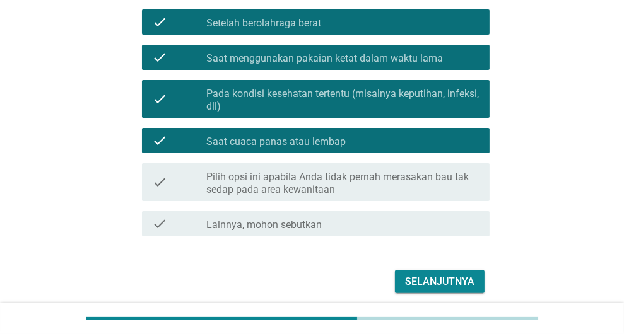
scroll to position [262, 0]
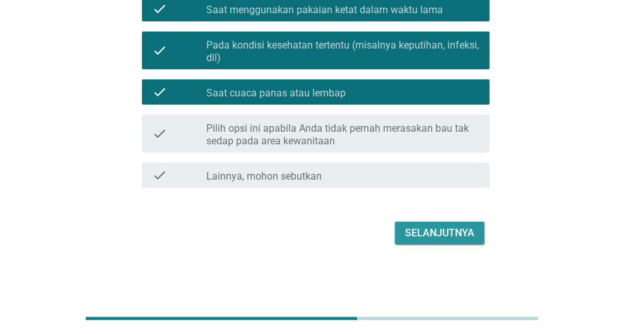
click at [448, 229] on div "Selanjutnya" at bounding box center [439, 233] width 69 height 15
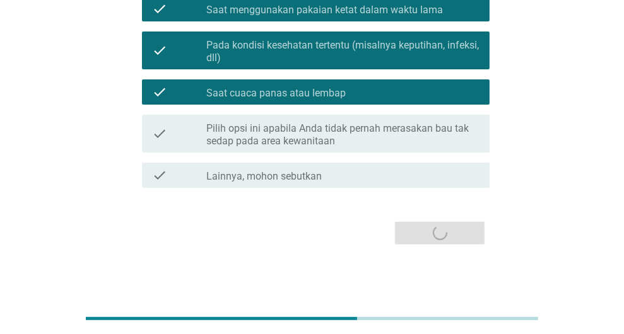
scroll to position [0, 0]
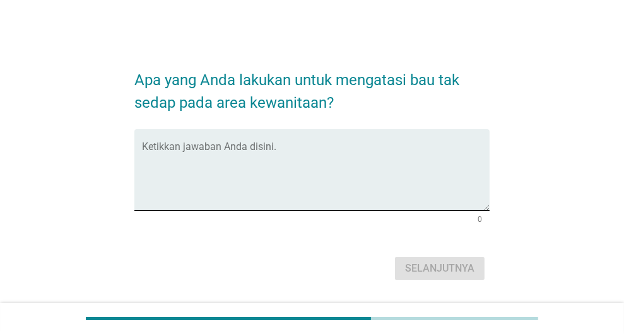
click at [353, 184] on textarea "Ketikkan jawaban Anda disini." at bounding box center [316, 177] width 348 height 66
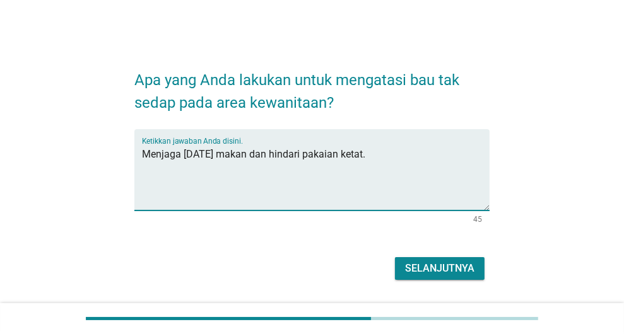
type textarea "Menjaga [DATE] makan dan hindari pakaian ketat."
click at [427, 269] on div "Selanjutnya" at bounding box center [439, 268] width 69 height 15
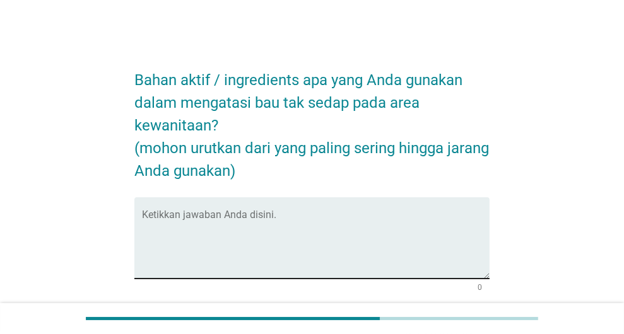
click at [309, 217] on textarea "Ketikkan jawaban Anda disini." at bounding box center [316, 246] width 348 height 66
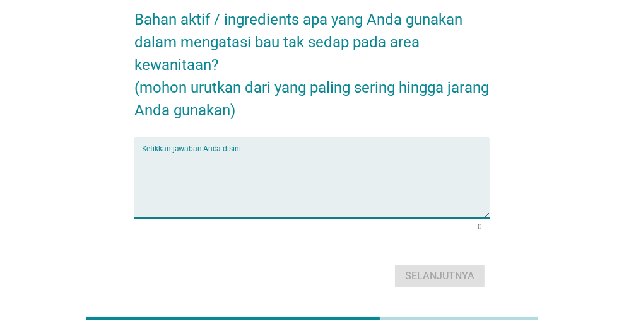
scroll to position [41, 0]
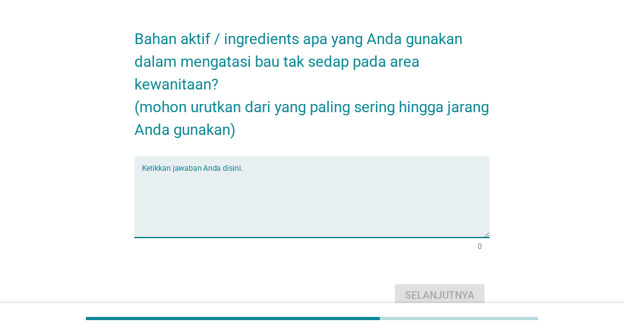
click at [309, 175] on textarea "Ketikkan jawaban Anda disini." at bounding box center [316, 205] width 348 height 66
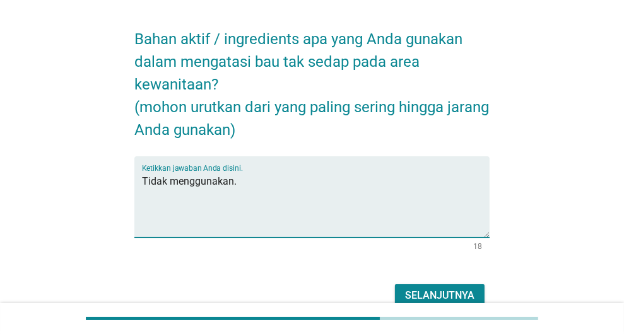
type textarea "Tidak menggunakan."
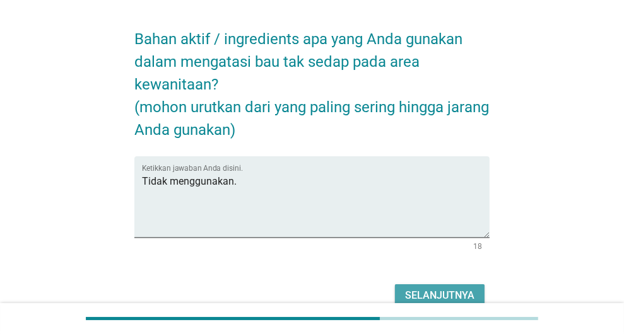
click at [479, 293] on button "Selanjutnya" at bounding box center [440, 295] width 90 height 23
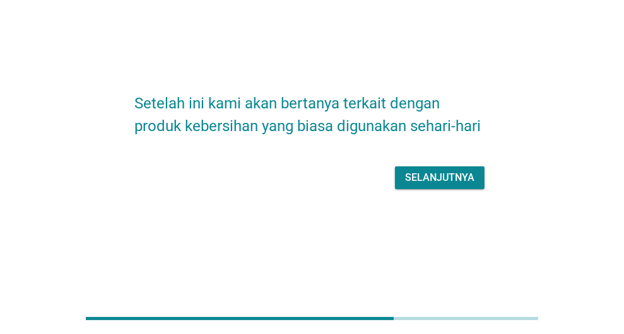
scroll to position [0, 0]
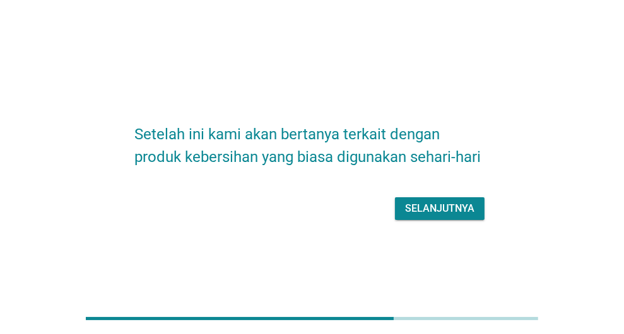
click at [453, 212] on div "Selanjutnya" at bounding box center [439, 208] width 69 height 15
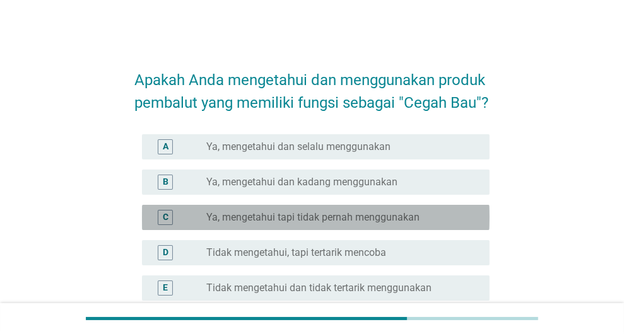
click at [381, 224] on label "Ya, mengetahui tapi tidak pernah menggunakan" at bounding box center [312, 217] width 213 height 13
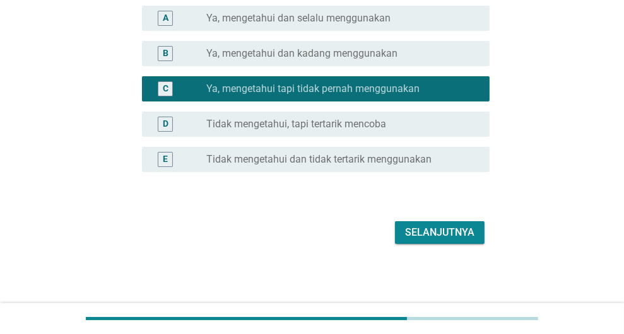
scroll to position [151, 0]
click at [448, 241] on button "Selanjutnya" at bounding box center [440, 232] width 90 height 23
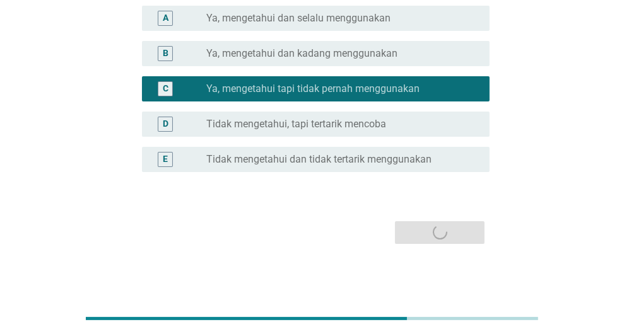
scroll to position [0, 0]
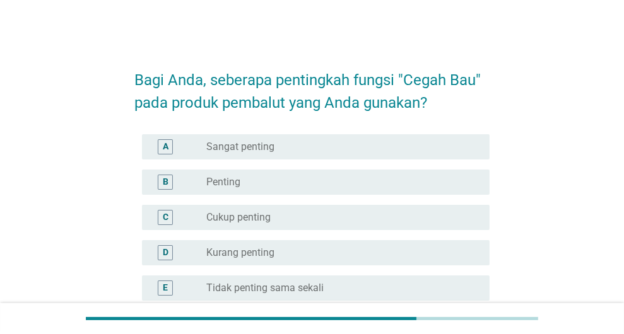
click at [350, 146] on div "radio_button_unchecked Sangat penting" at bounding box center [337, 147] width 263 height 13
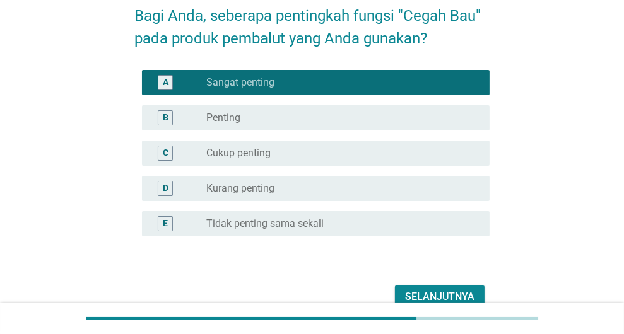
scroll to position [129, 0]
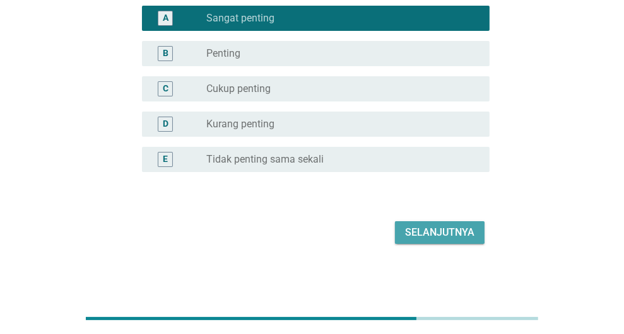
click at [465, 231] on div "Selanjutnya" at bounding box center [439, 232] width 69 height 15
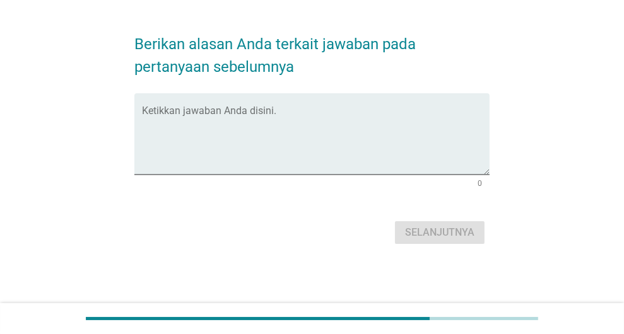
scroll to position [0, 0]
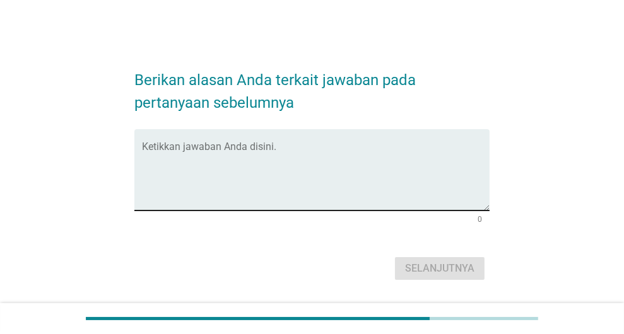
click at [293, 180] on textarea "Ketikkan jawaban Anda disini." at bounding box center [316, 177] width 348 height 66
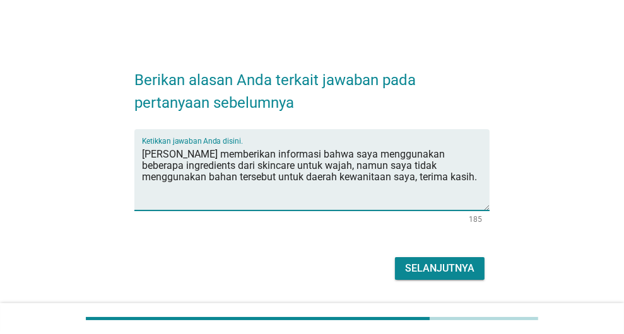
type textarea "[PERSON_NAME] memberikan informasi bahwa saya menggunakan beberapa ingredients …"
click at [433, 262] on div "Selanjutnya" at bounding box center [439, 268] width 69 height 15
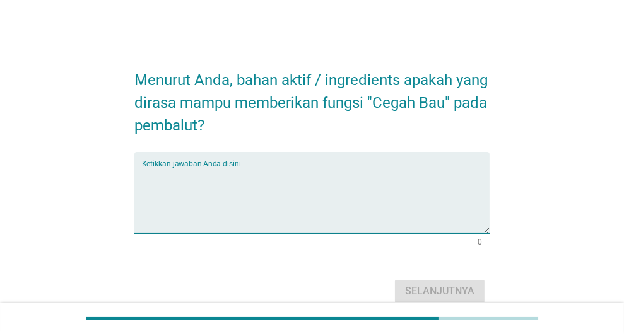
click at [272, 211] on textarea "Ketikkan jawaban Anda disini." at bounding box center [316, 200] width 348 height 66
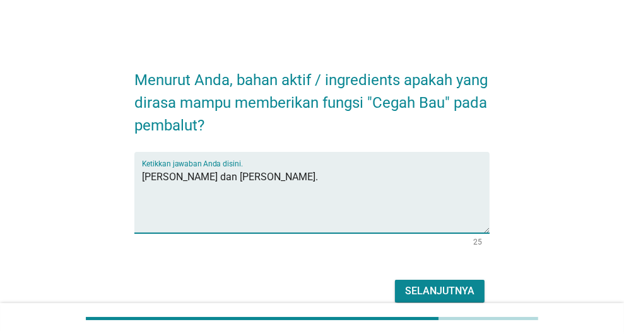
type textarea "[PERSON_NAME] dan [PERSON_NAME]."
drag, startPoint x: 471, startPoint y: 288, endPoint x: 464, endPoint y: 280, distance: 10.7
click at [468, 284] on div "Selanjutnya" at bounding box center [439, 291] width 69 height 15
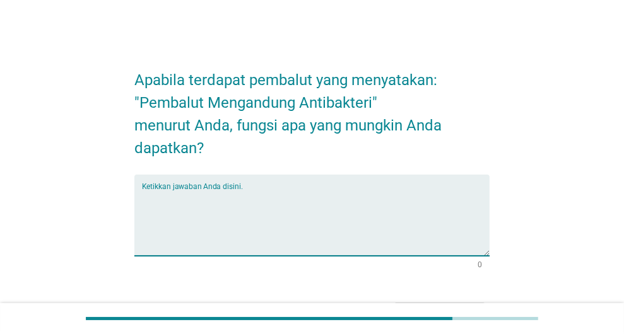
click at [409, 216] on textarea "Ketikkan jawaban Anda disini." at bounding box center [316, 223] width 348 height 66
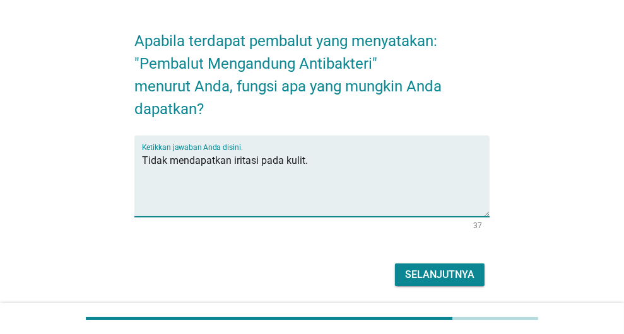
scroll to position [81, 0]
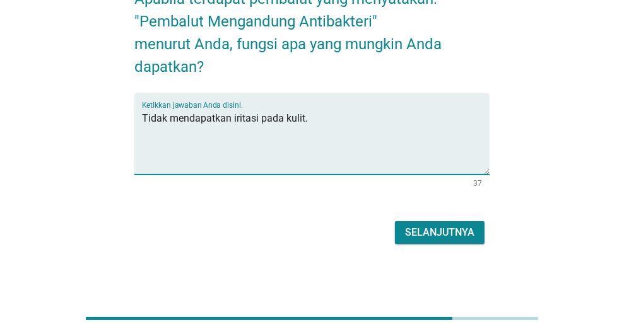
type textarea "Tidak mendapatkan iritasi pada kulit."
click at [445, 230] on div "Selanjutnya" at bounding box center [439, 232] width 69 height 15
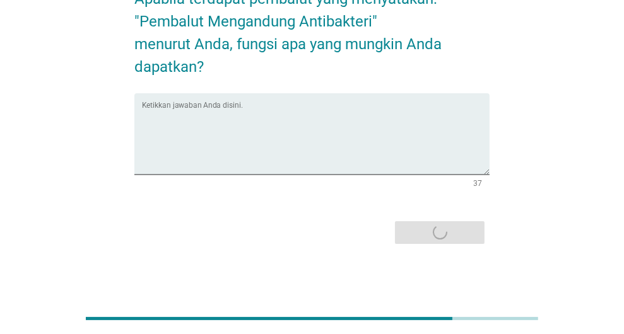
scroll to position [0, 0]
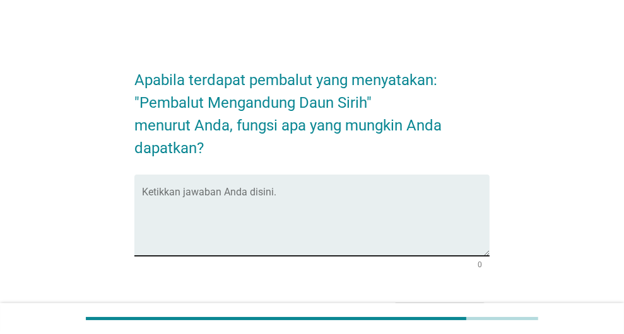
click at [354, 230] on textarea "Ketikkan jawaban Anda disini." at bounding box center [316, 223] width 348 height 66
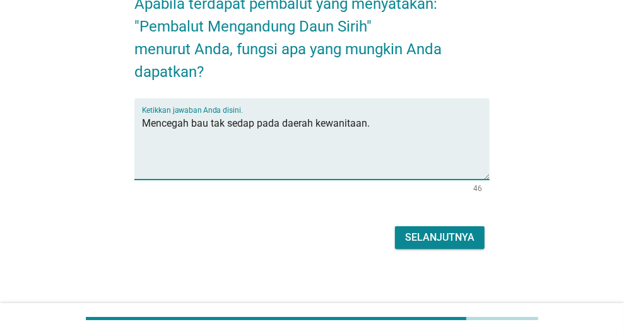
scroll to position [81, 0]
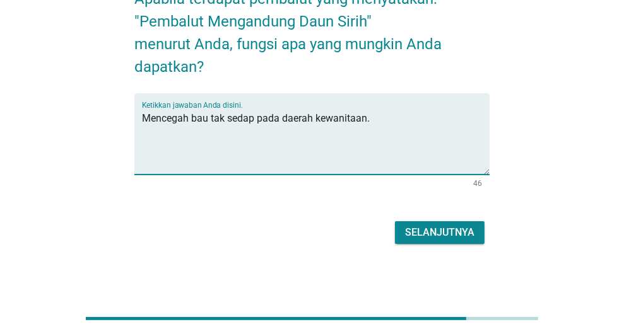
type textarea "Mencegah bau tak sedap pada daerah kewanitaan."
click at [429, 228] on div "Selanjutnya" at bounding box center [439, 232] width 69 height 15
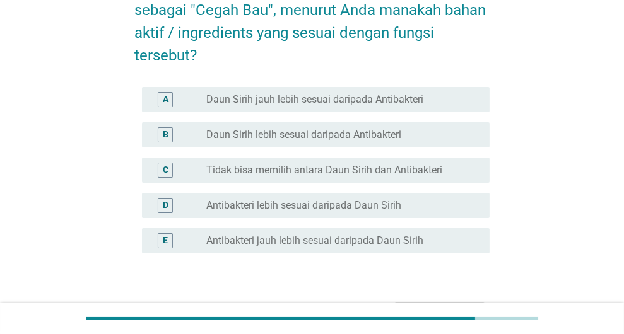
scroll to position [62, 0]
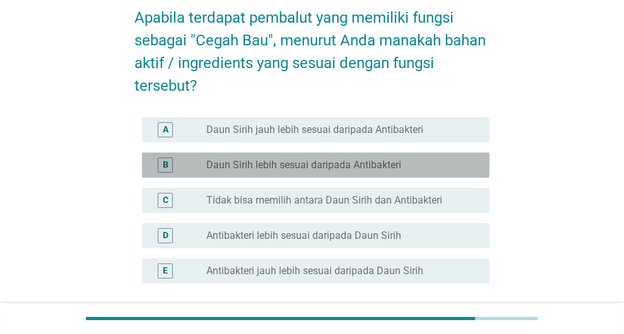
click at [429, 159] on div "radio_button_unchecked Daun Sirih lebih sesuai daripada Antibakteri" at bounding box center [337, 165] width 263 height 13
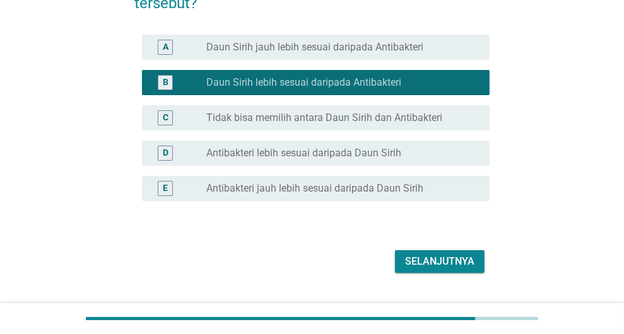
scroll to position [173, 0]
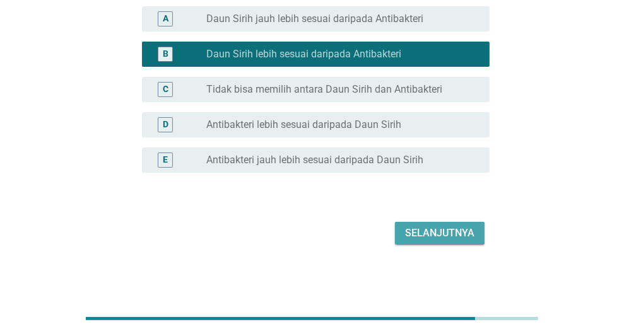
click at [471, 222] on button "Selanjutnya" at bounding box center [440, 233] width 90 height 23
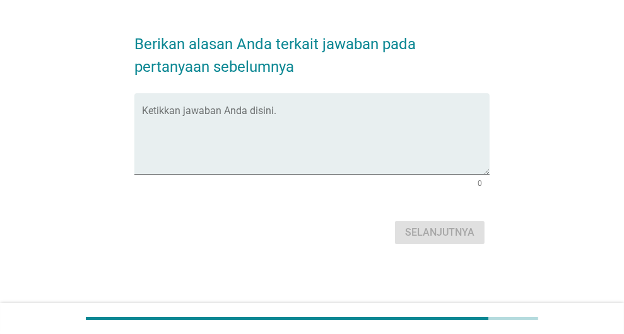
scroll to position [0, 0]
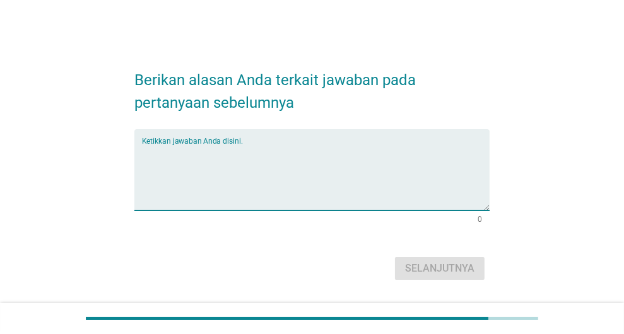
click at [405, 174] on textarea "Ketikkan jawaban Anda disini." at bounding box center [316, 177] width 348 height 66
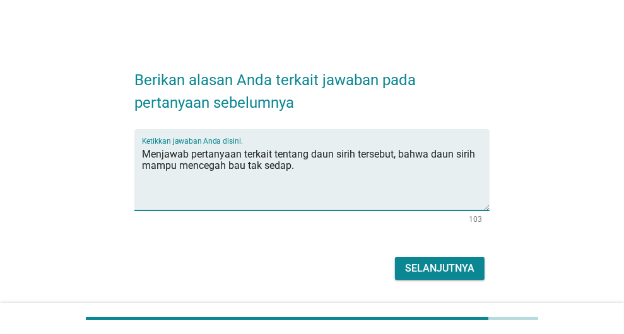
type textarea "Menjawab pertanyaan terkait tentang daun sirih tersebut, bahwa daun sirih mampu…"
click at [456, 268] on div "Selanjutnya" at bounding box center [439, 268] width 69 height 15
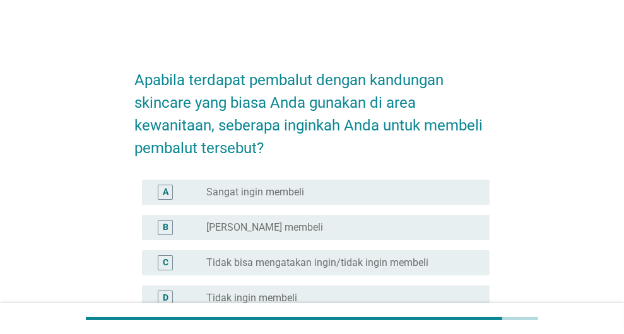
click at [414, 255] on div "radio_button_unchecked Tidak bisa mengatakan ingin/tidak ingin membeli" at bounding box center [342, 262] width 273 height 15
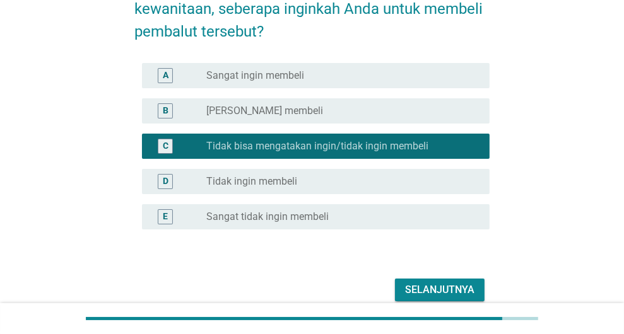
scroll to position [126, 0]
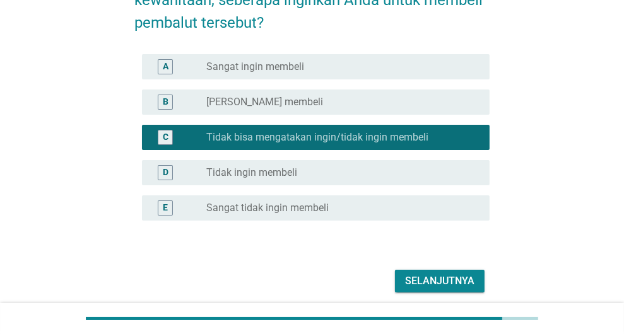
click at [444, 278] on div "Selanjutnya" at bounding box center [439, 281] width 69 height 15
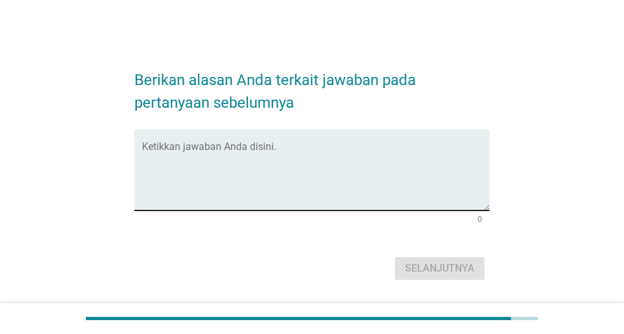
click at [308, 174] on textarea "Ketikkan jawaban Anda disini." at bounding box center [316, 177] width 348 height 66
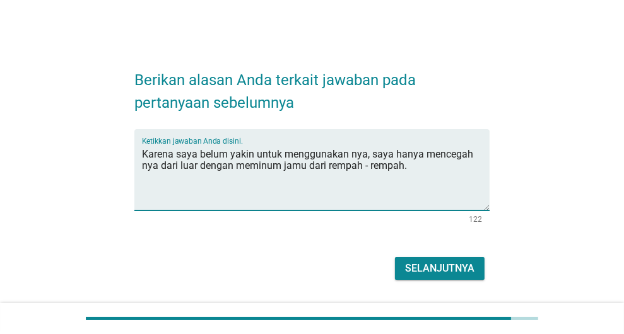
click at [423, 169] on textarea "Karena saya belum yakin untuk menggunakan nya, saya hanya mencegah nya dari lua…" at bounding box center [316, 177] width 348 height 66
type textarea "Karena saya belum yakin untuk menggunakan nya, saya hanya mencegah nya dari lua…"
click at [429, 270] on div "Selanjutnya" at bounding box center [439, 268] width 69 height 15
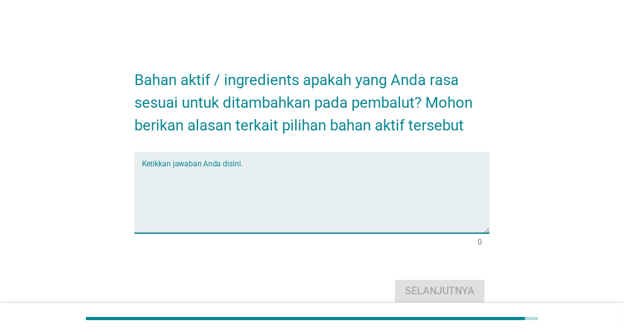
click at [372, 223] on textarea "Ketikkan jawaban Anda disini." at bounding box center [316, 200] width 348 height 66
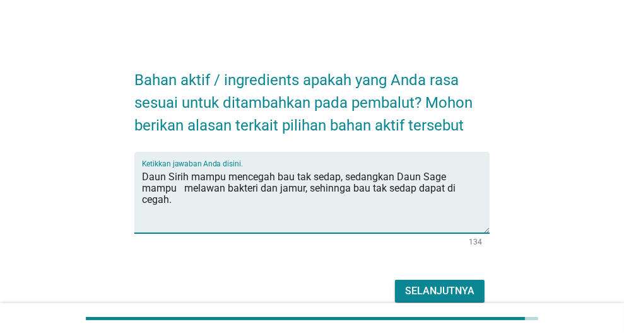
click at [296, 193] on textarea "Daun Sirih mampu mencegah bau tak sedap, sedangkan Daun Sage mampu melawan bakt…" at bounding box center [316, 200] width 348 height 66
click at [400, 187] on textarea "[PERSON_NAME] mampu mencegah bau tak sedap, sedangkan Daun Sage mampu melawan b…" at bounding box center [316, 200] width 348 height 66
click at [448, 192] on textarea "[PERSON_NAME] mampu mencegah bau tak sedap, sedangkan Daun Sage mampu melawan b…" at bounding box center [316, 200] width 348 height 66
type textarea "Daun Sirih mampu mencegah bau tak sedap, sedangkan Daun Sage mampu melawan bakt…"
click at [432, 291] on div "Selanjutnya" at bounding box center [439, 291] width 69 height 15
